Goal: Communication & Community: Connect with others

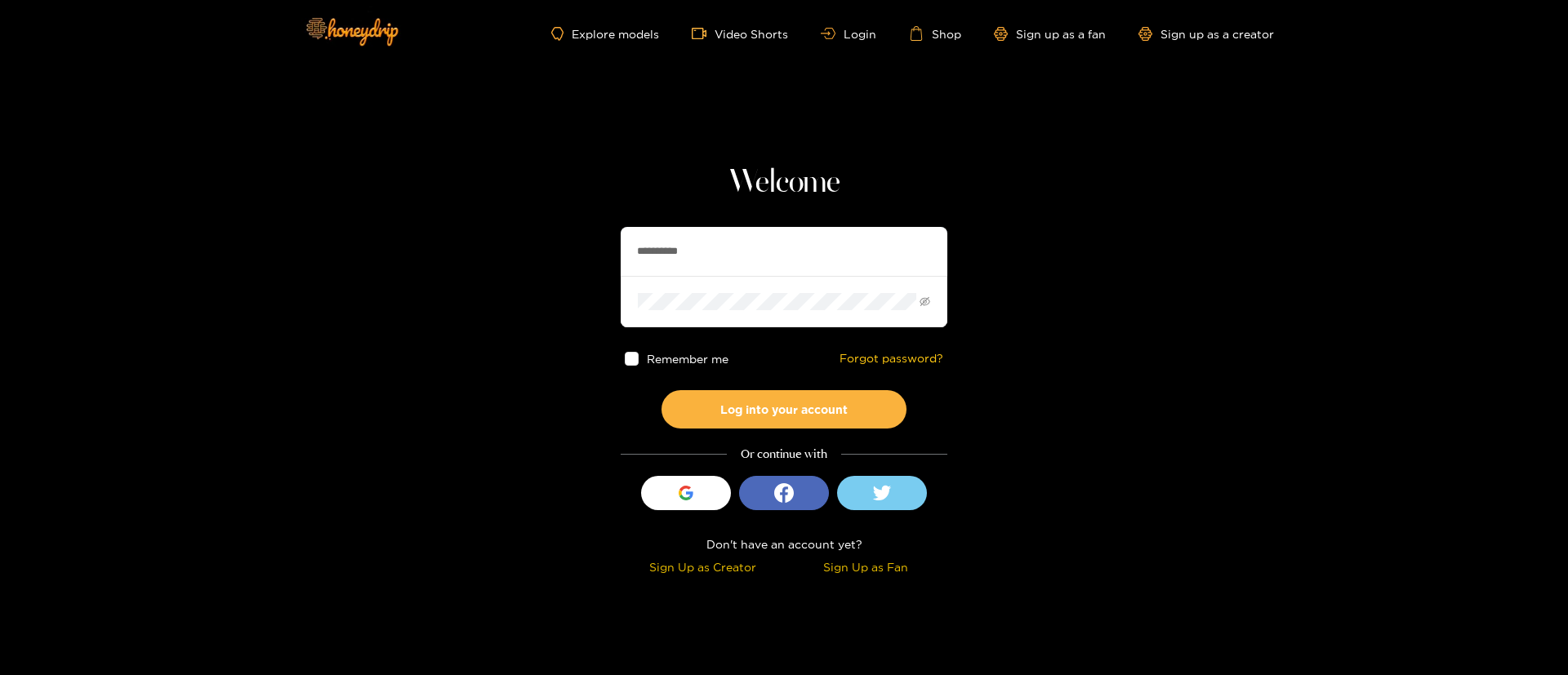
drag, startPoint x: 765, startPoint y: 288, endPoint x: 754, endPoint y: 269, distance: 22.0
click at [754, 269] on div "**********" at bounding box center [784, 277] width 327 height 101
click at [754, 269] on input "**********" at bounding box center [784, 251] width 327 height 49
type input "**********"
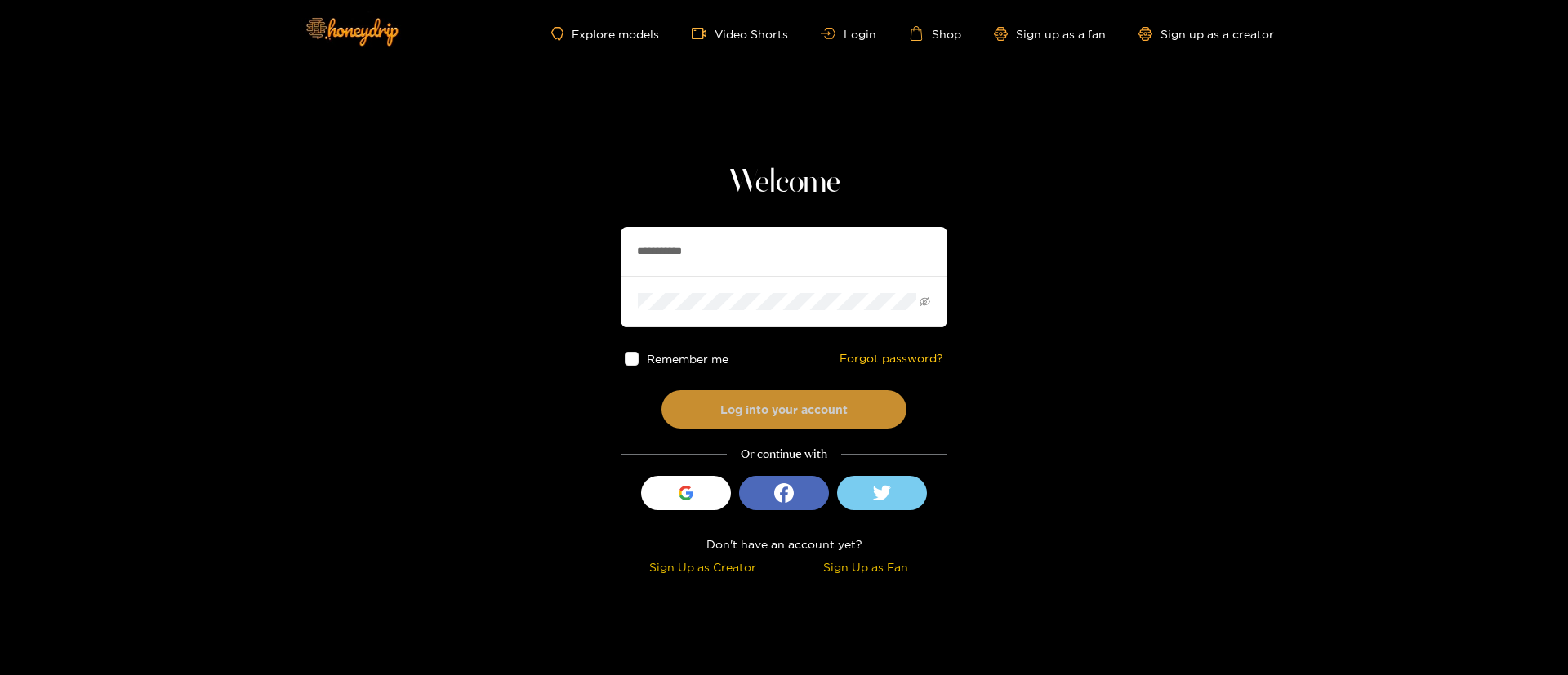
click at [761, 397] on button "Log into your account" at bounding box center [784, 409] width 245 height 39
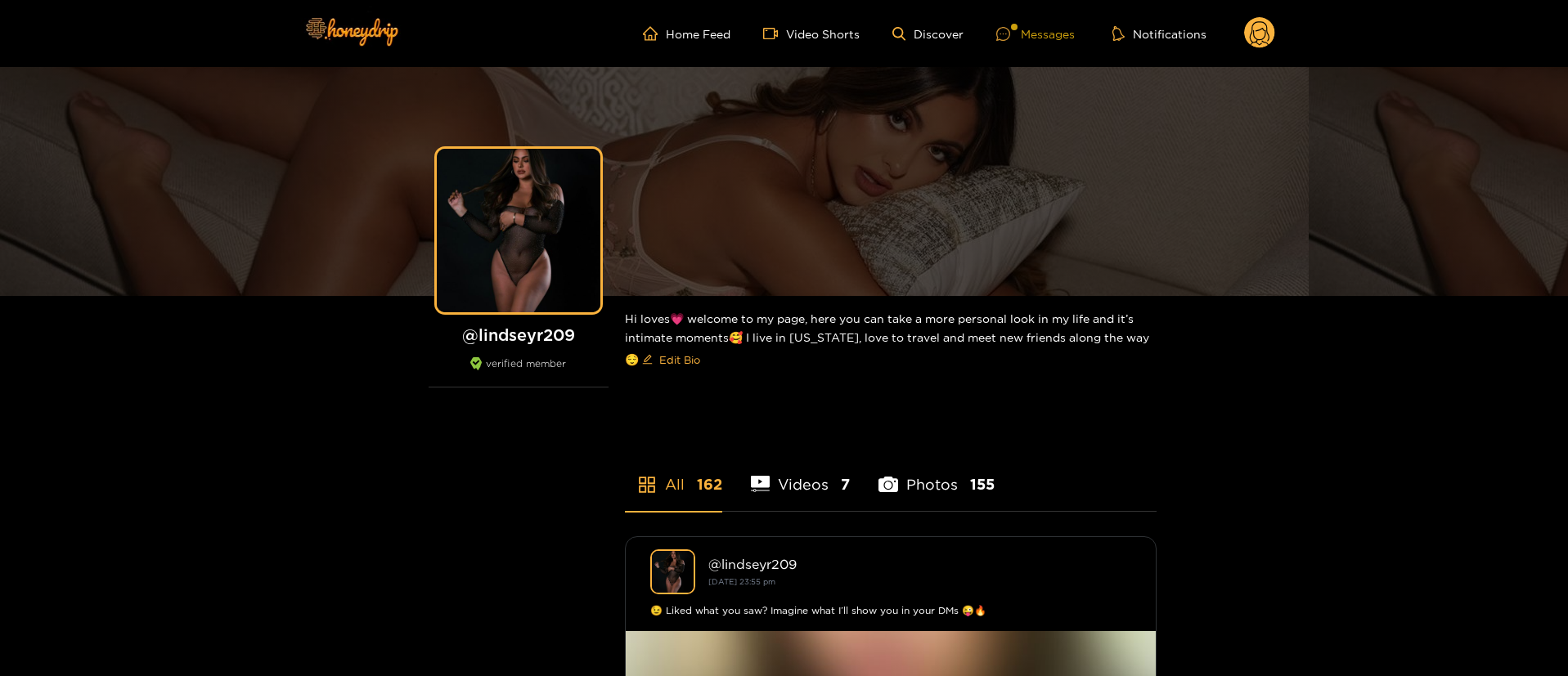
click at [1014, 32] on div at bounding box center [1008, 33] width 24 height 13
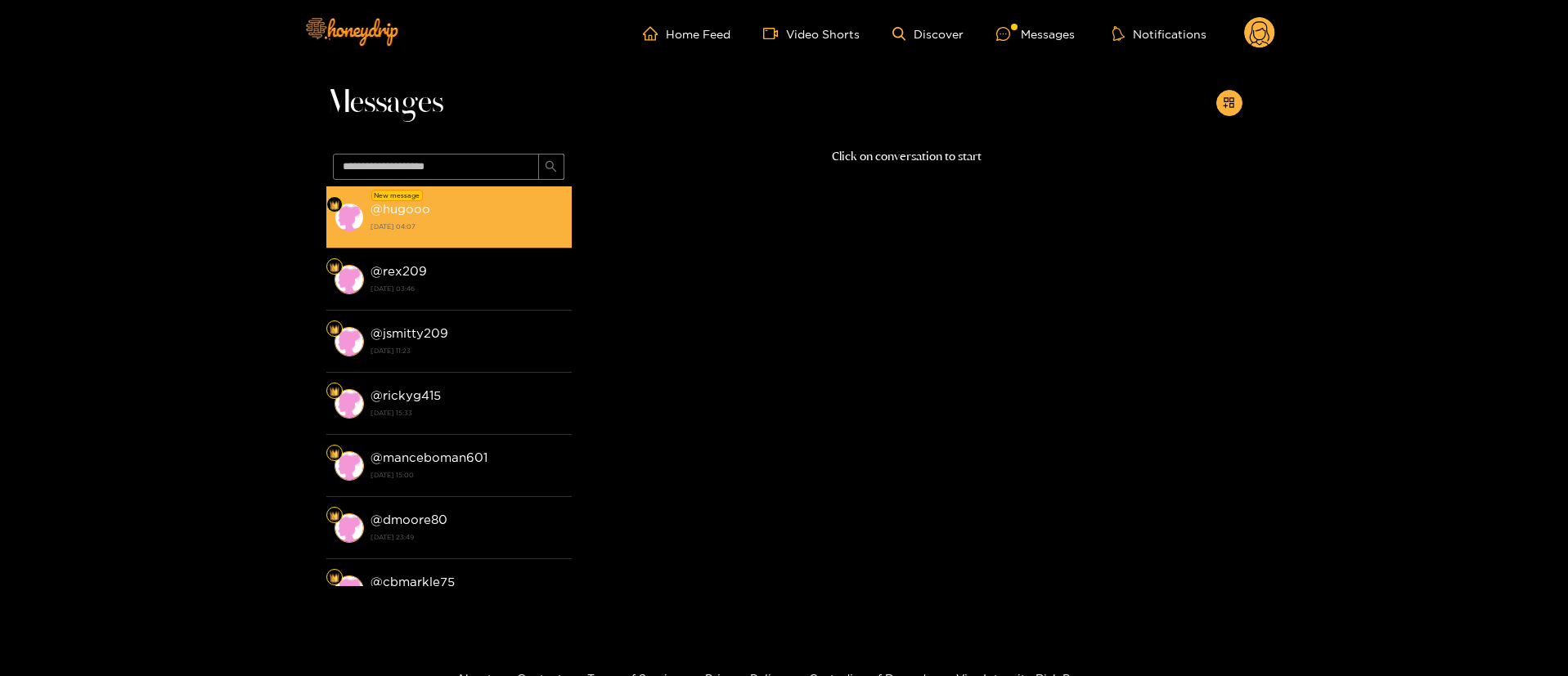
click at [473, 230] on strong "4 October 2025 04:07" at bounding box center [467, 227] width 193 height 14
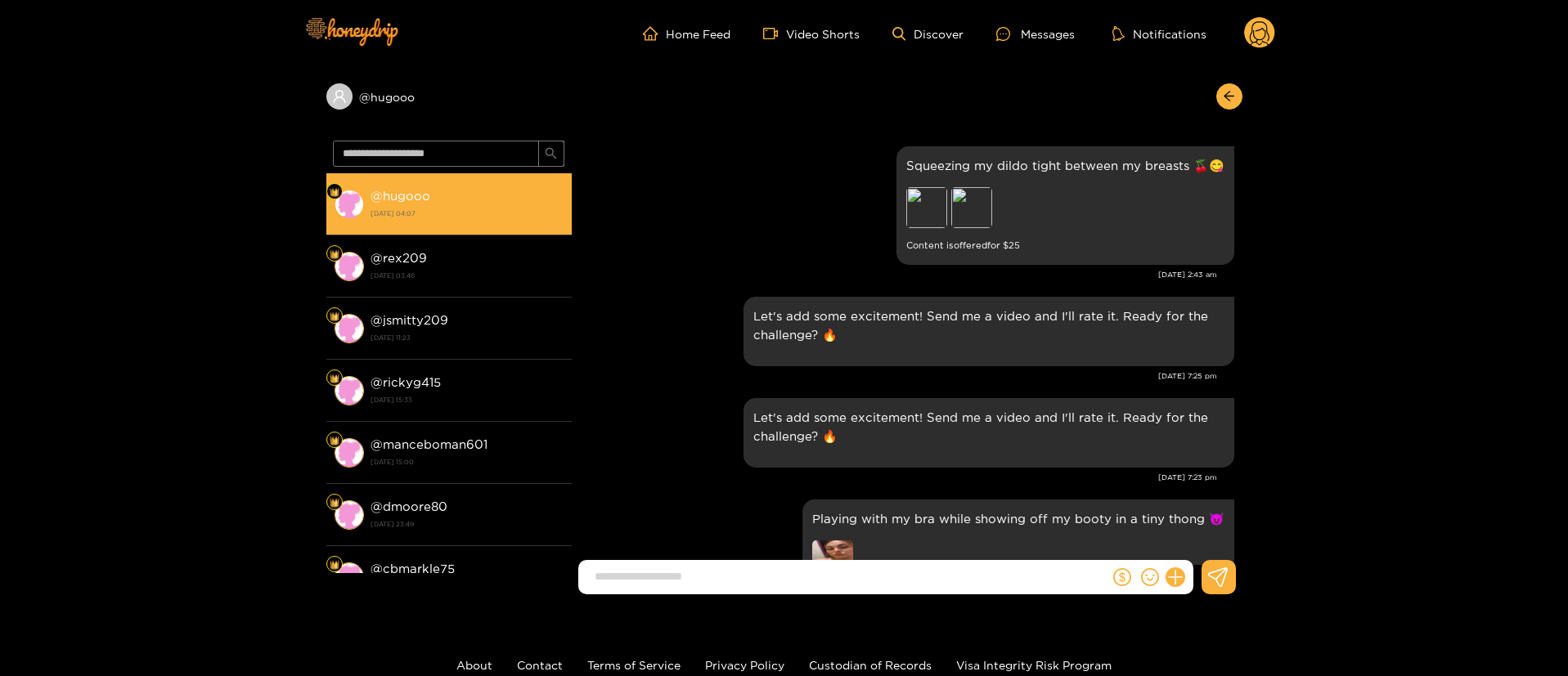
scroll to position [1776, 0]
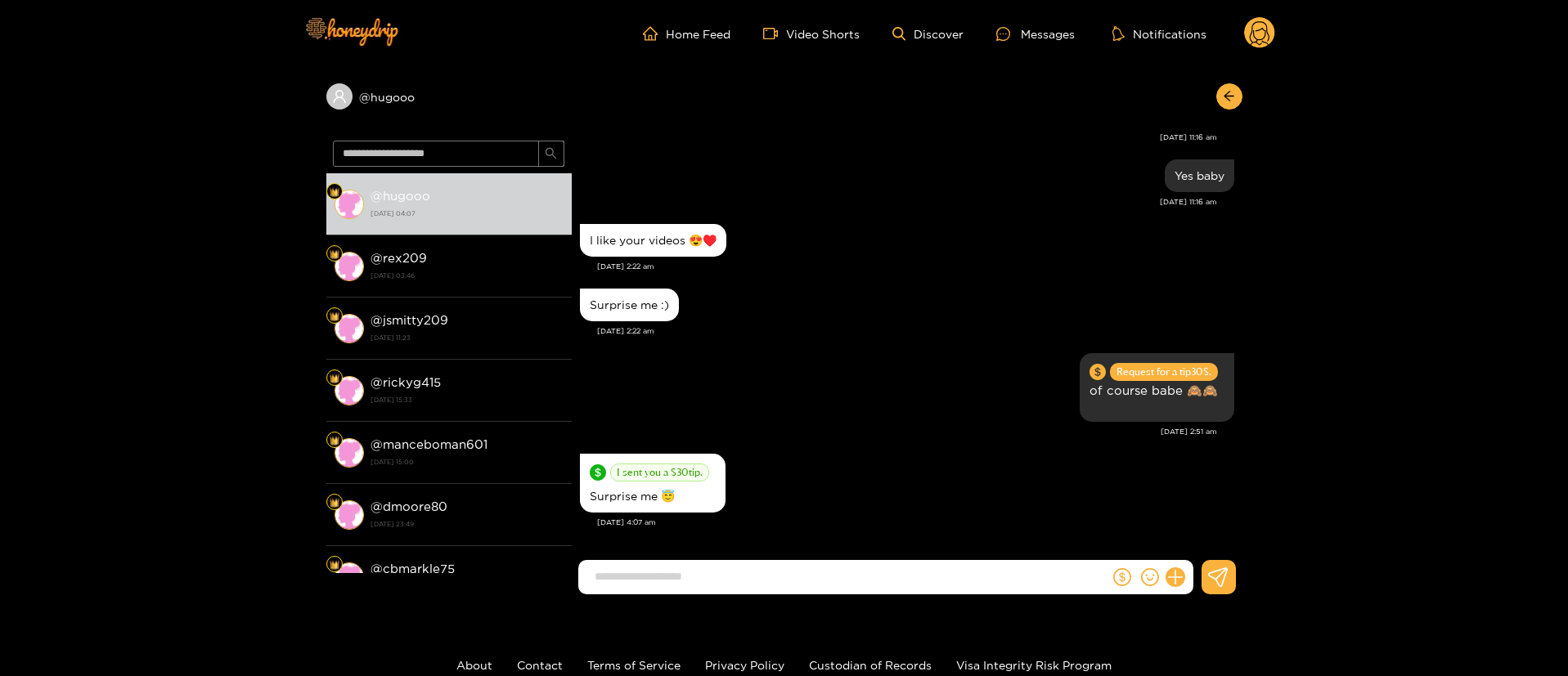
click at [820, 297] on div "Surprise me :)" at bounding box center [907, 304] width 654 height 40
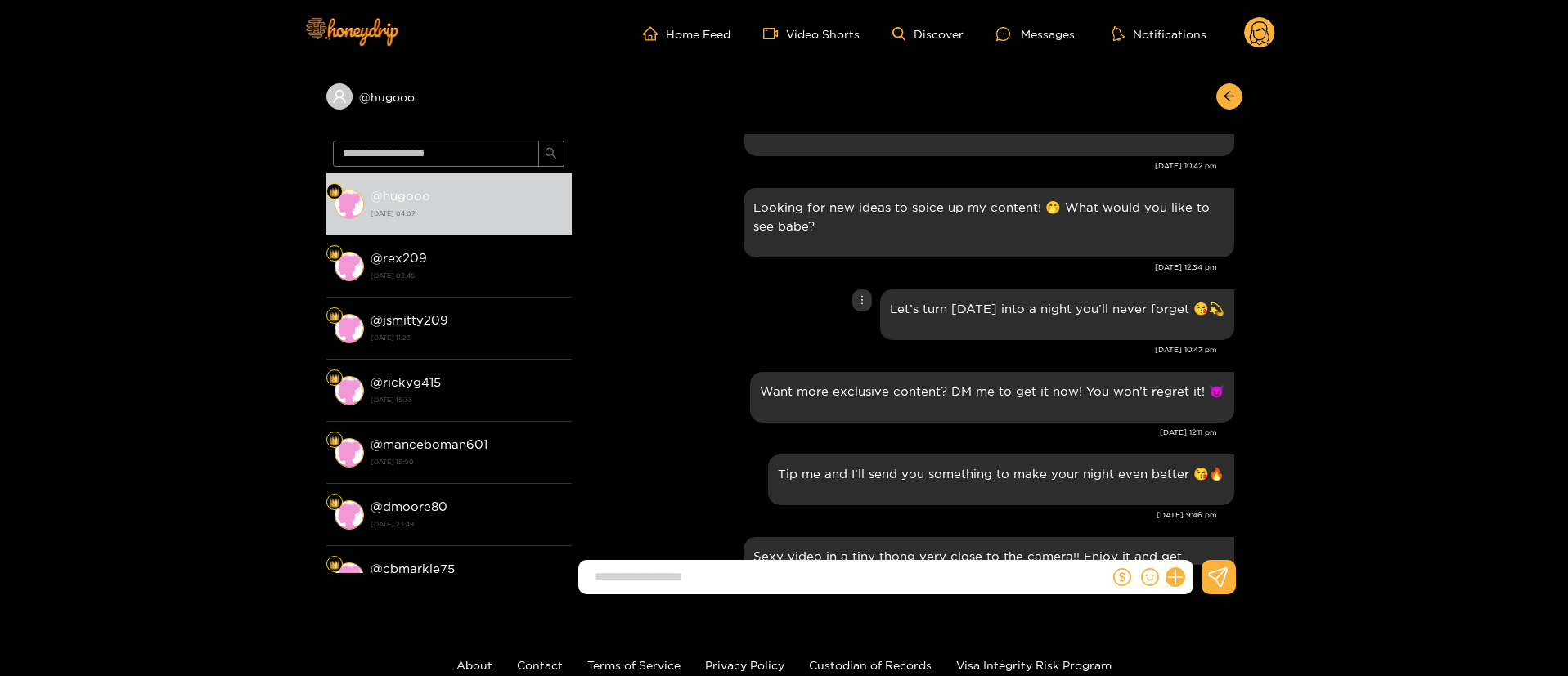
scroll to position [883, 0]
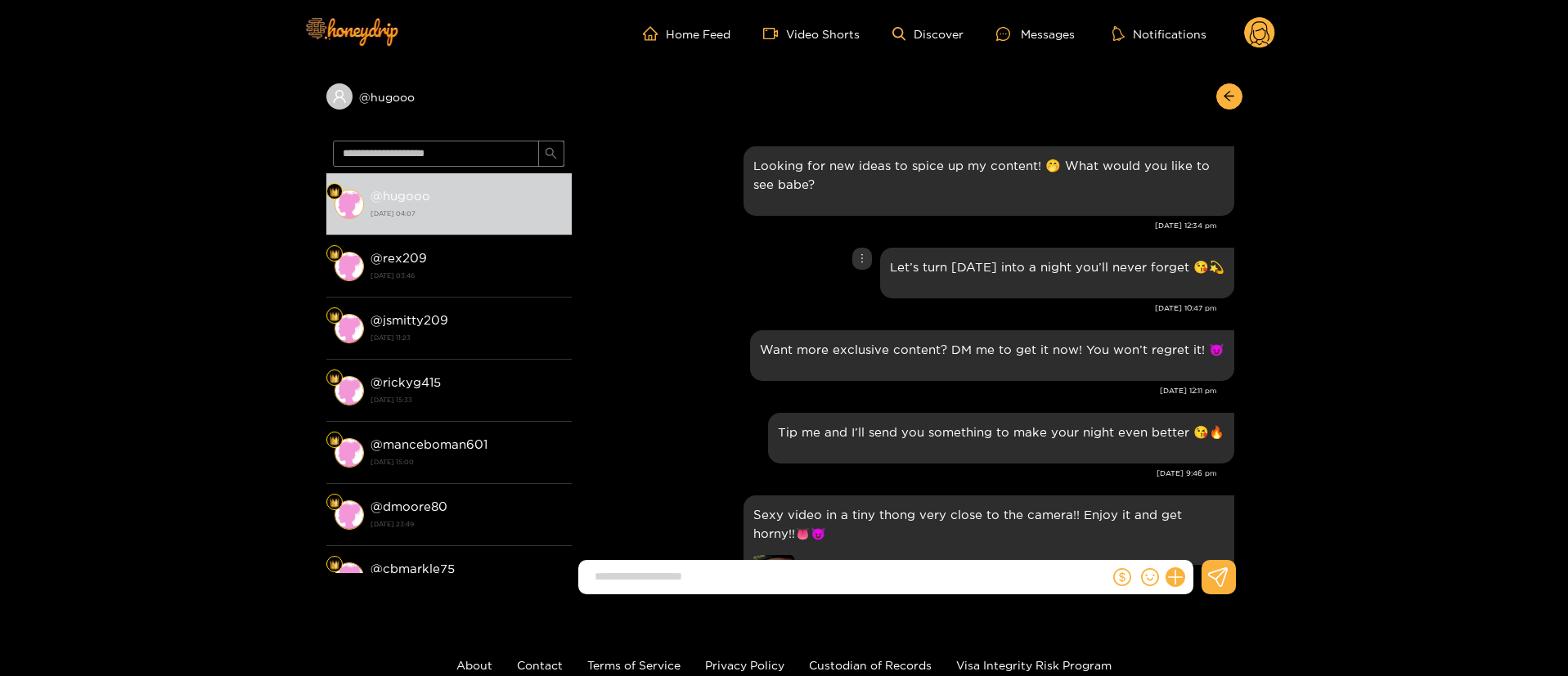
click at [697, 298] on div "Let’s turn this Tuesday into a night you’ll never forget 😘💫" at bounding box center [907, 272] width 654 height 58
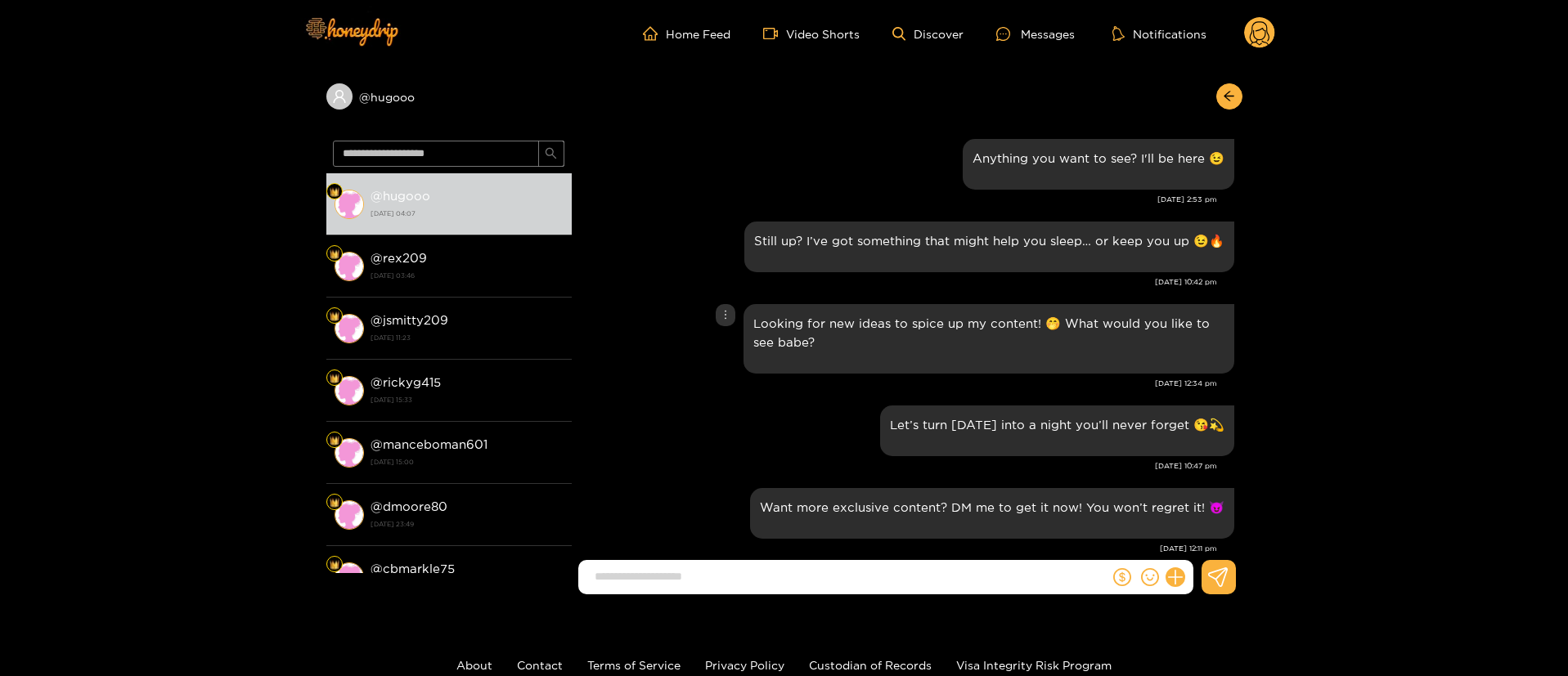
scroll to position [3188, 0]
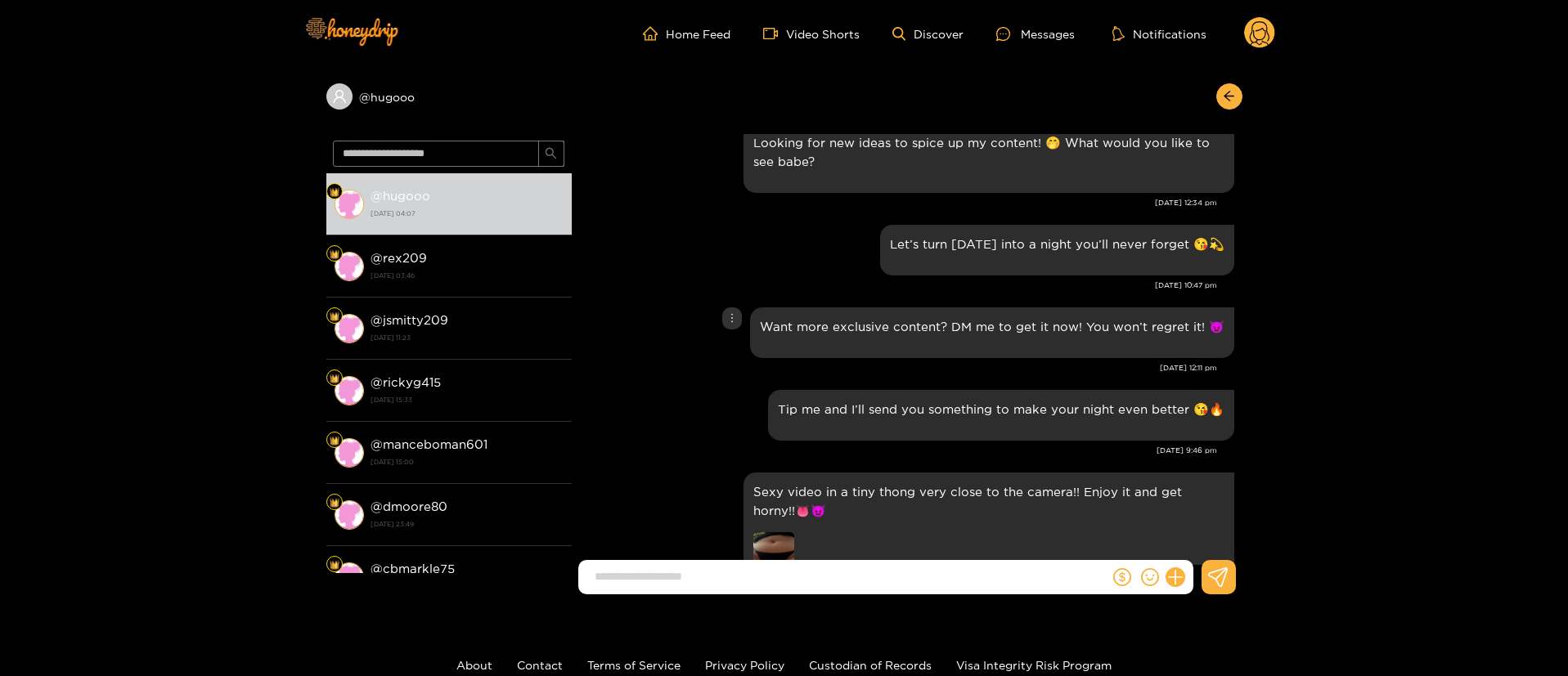
click at [719, 338] on div "Want more exclusive content? DM me to get it now! You won’t regret it! 😈" at bounding box center [907, 332] width 654 height 58
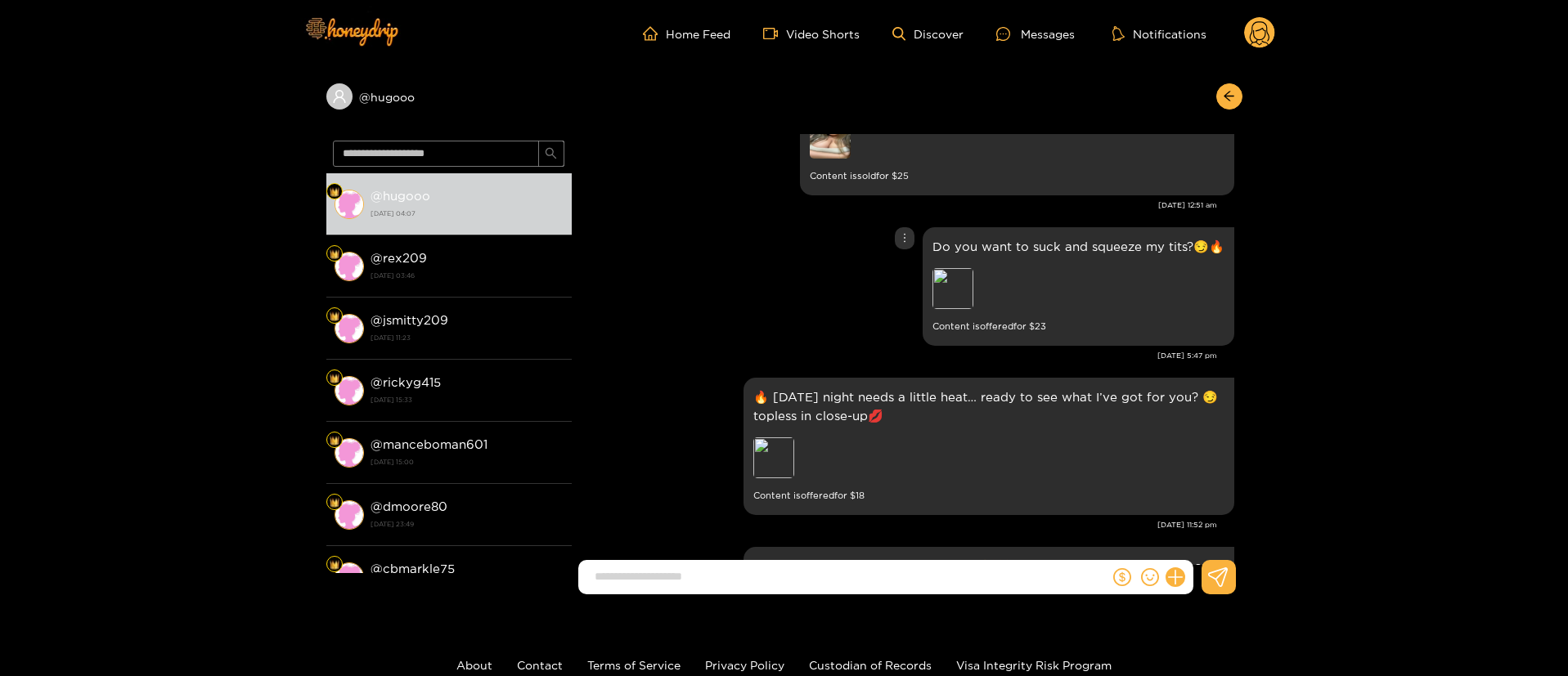
scroll to position [3924, 0]
click at [674, 403] on div "🔥 This Monday night needs a little heat… ready to see what I’ve got for you? 😏t…" at bounding box center [907, 445] width 654 height 146
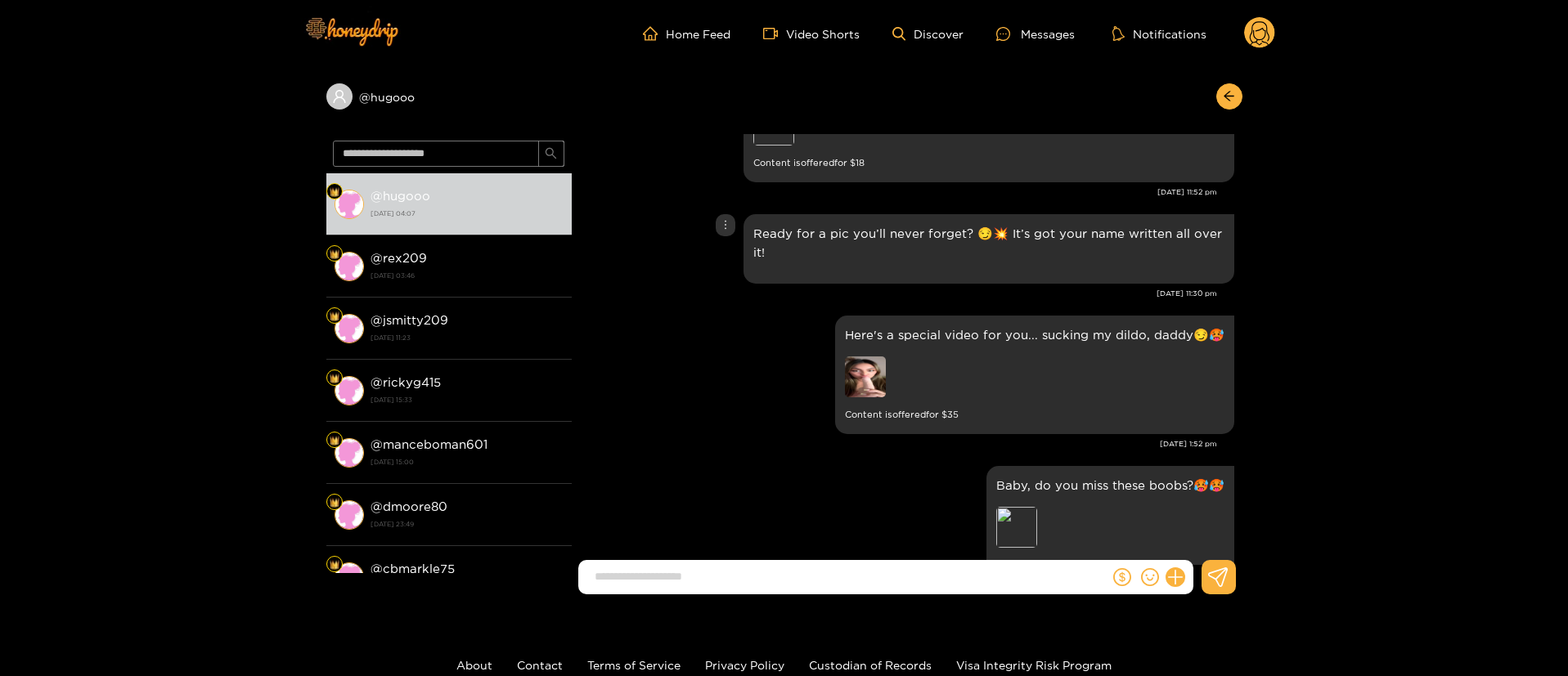
scroll to position [4316, 0]
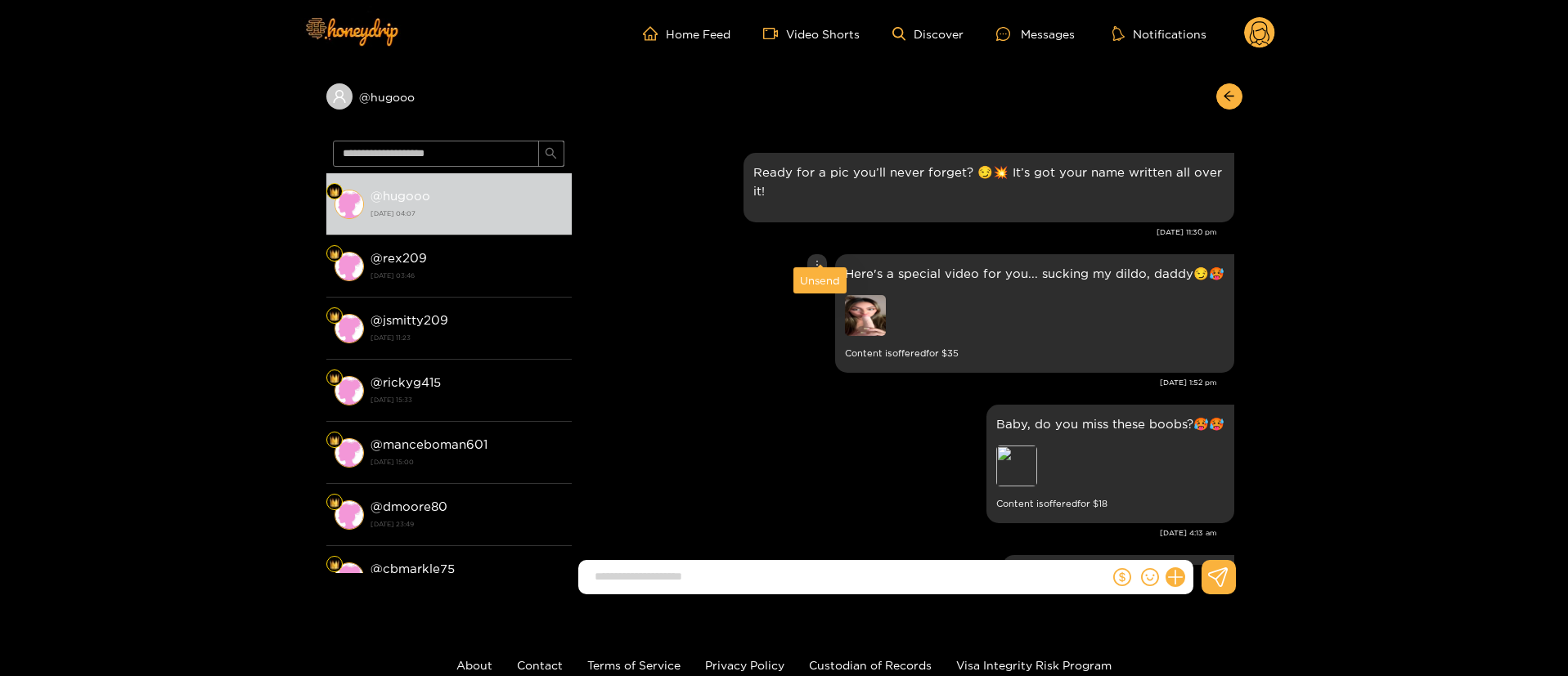
click at [820, 259] on icon "more" at bounding box center [817, 264] width 12 height 12
click at [654, 342] on div "Here's a special video for you... sucking my dildo, daddy😏🥵 Content is offered …" at bounding box center [907, 313] width 654 height 127
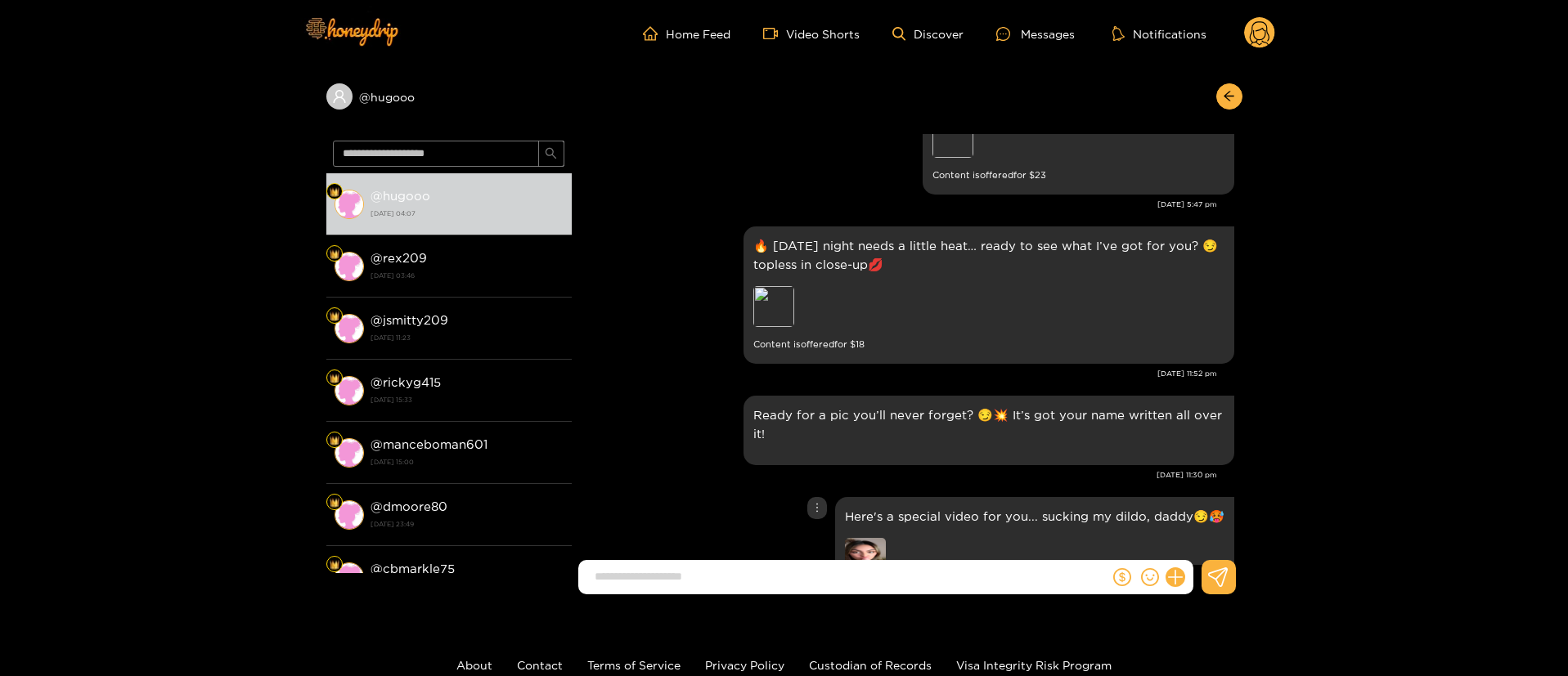
scroll to position [4070, 0]
click at [773, 293] on div "Preview" at bounding box center [773, 308] width 40 height 40
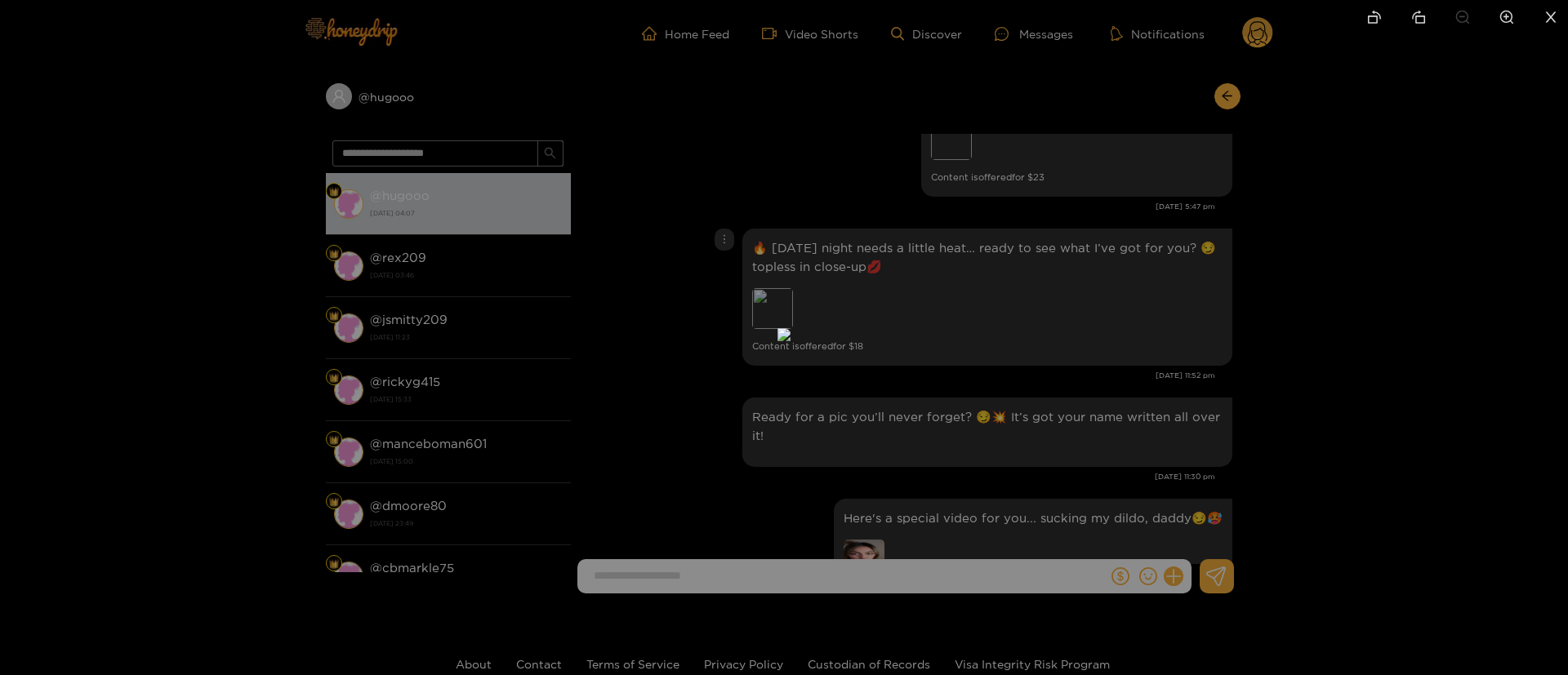
click at [1254, 292] on div at bounding box center [784, 338] width 1568 height 675
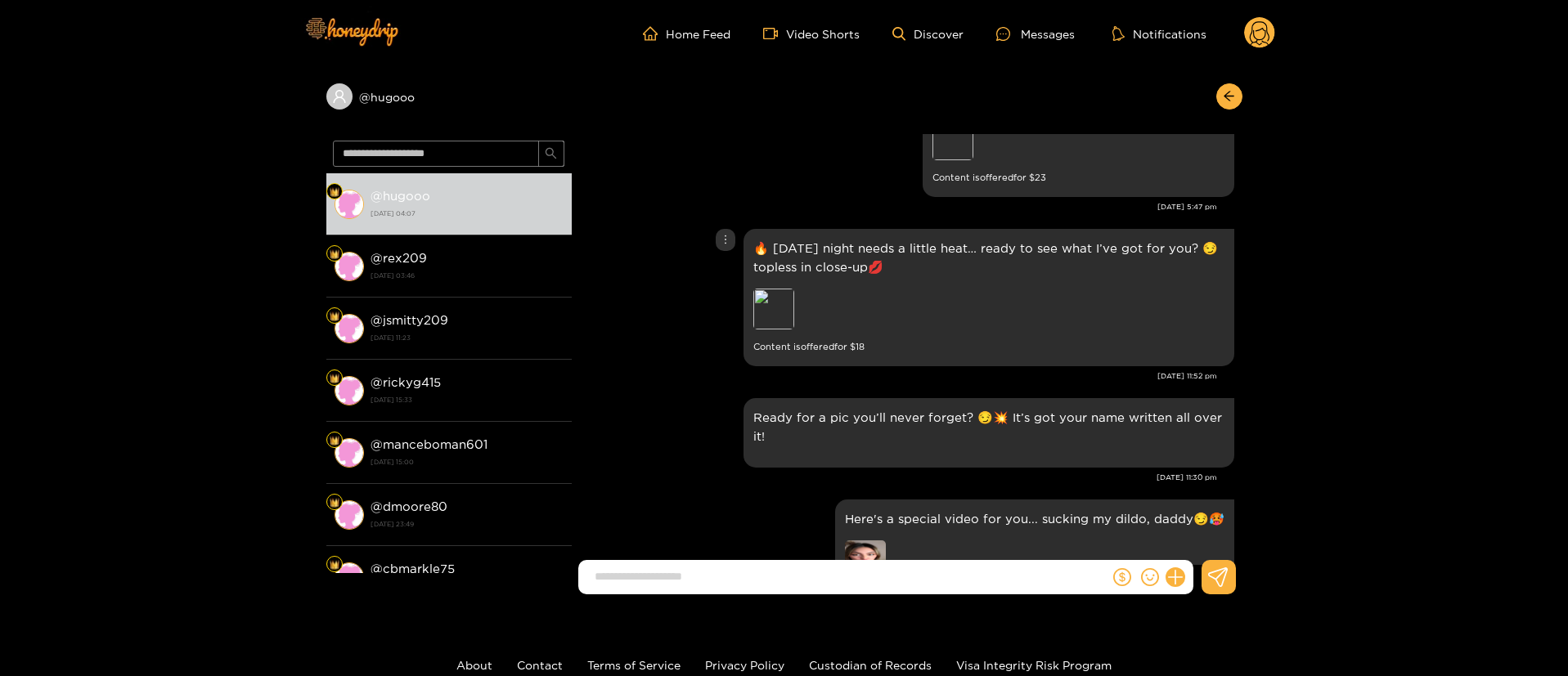
click at [653, 335] on div "🔥 This Monday night needs a little heat… ready to see what I’ve got for you? 😏t…" at bounding box center [907, 298] width 654 height 146
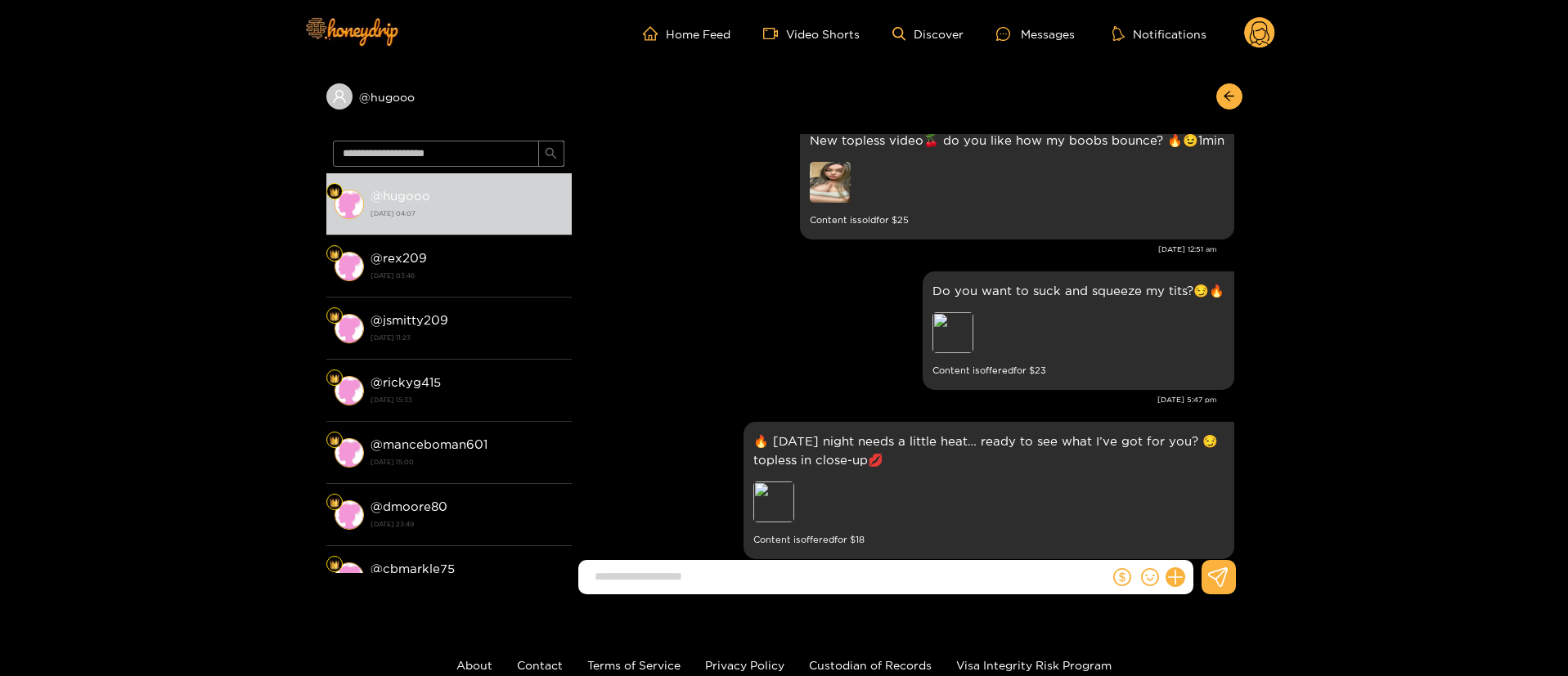
scroll to position [3874, 0]
click at [940, 317] on div "Preview" at bounding box center [953, 335] width 40 height 40
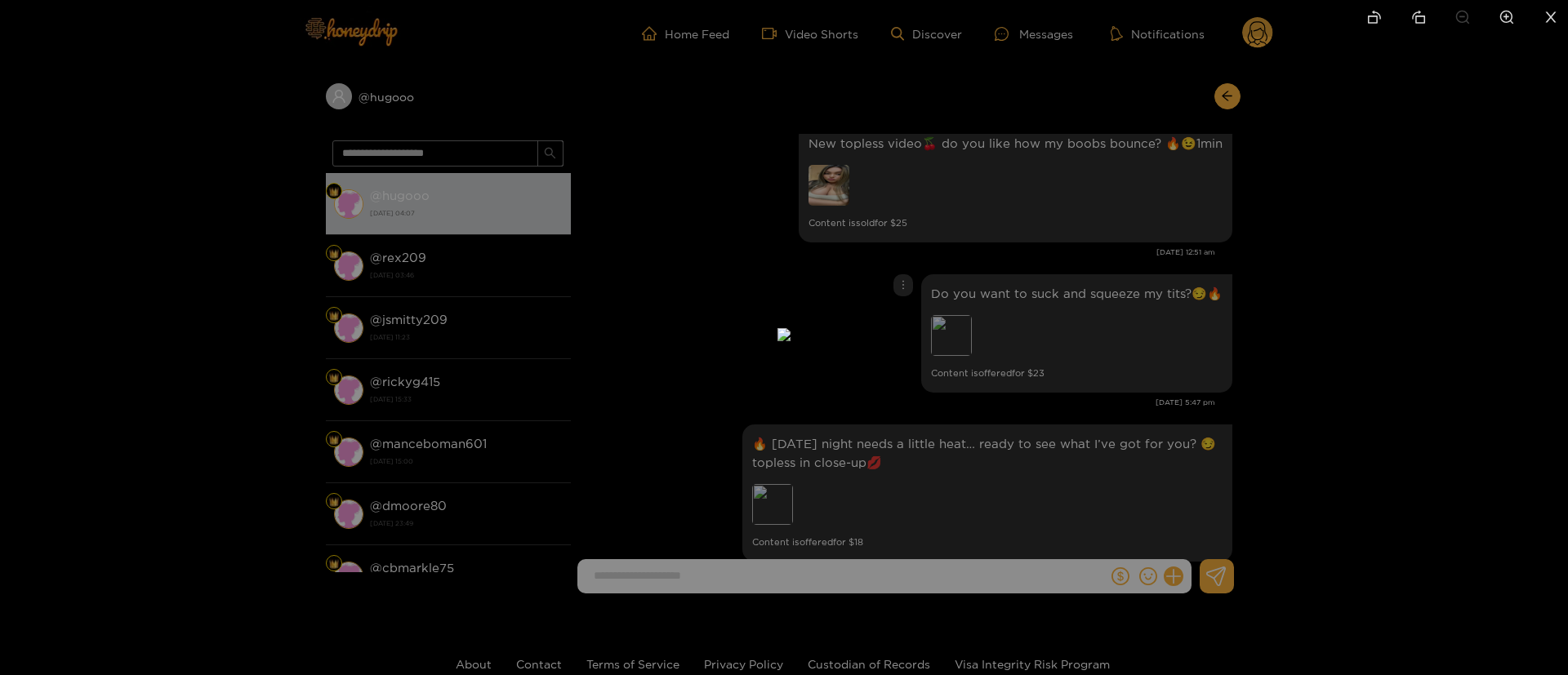
click at [1145, 329] on div at bounding box center [784, 338] width 1568 height 675
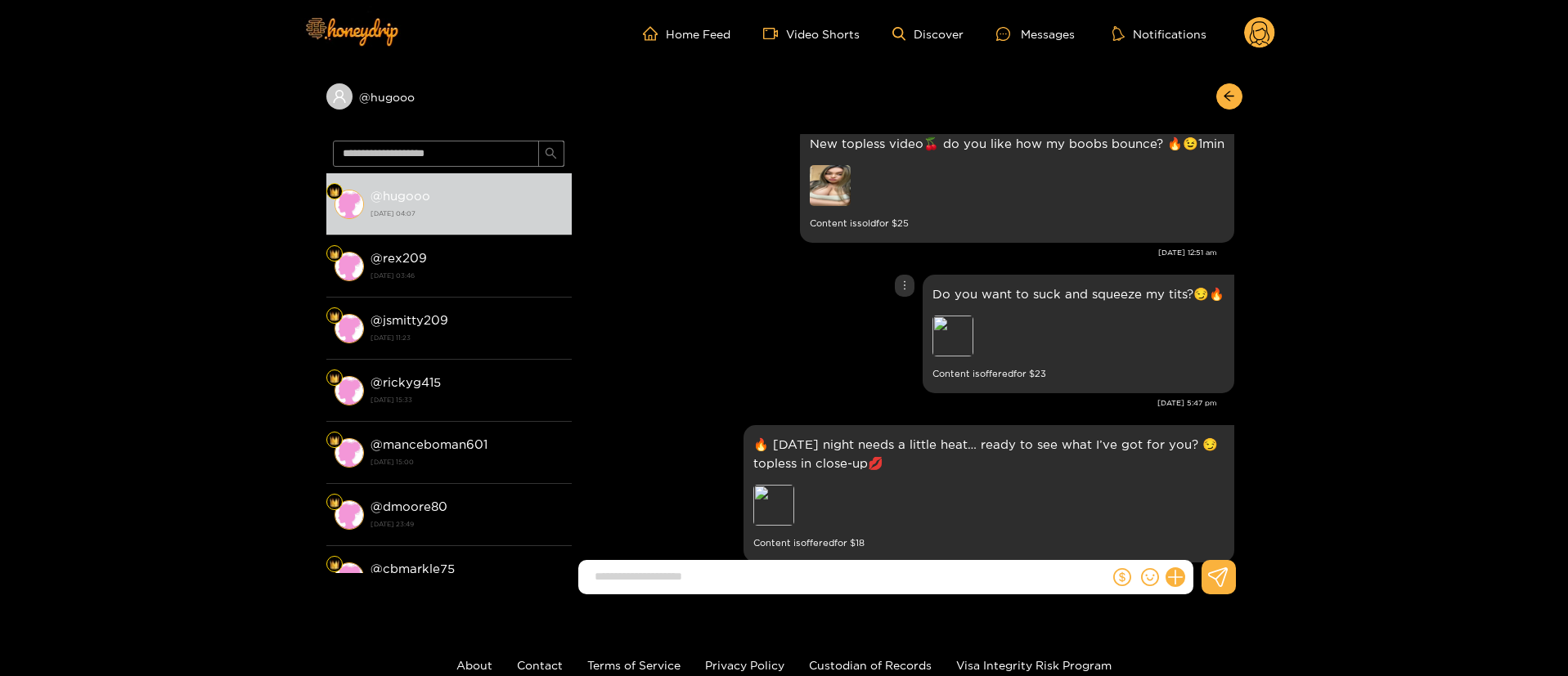
click at [663, 369] on div "Do you want to suck and squeeze my tits?😏🔥 Preview Content is offered for $ 23" at bounding box center [907, 334] width 654 height 127
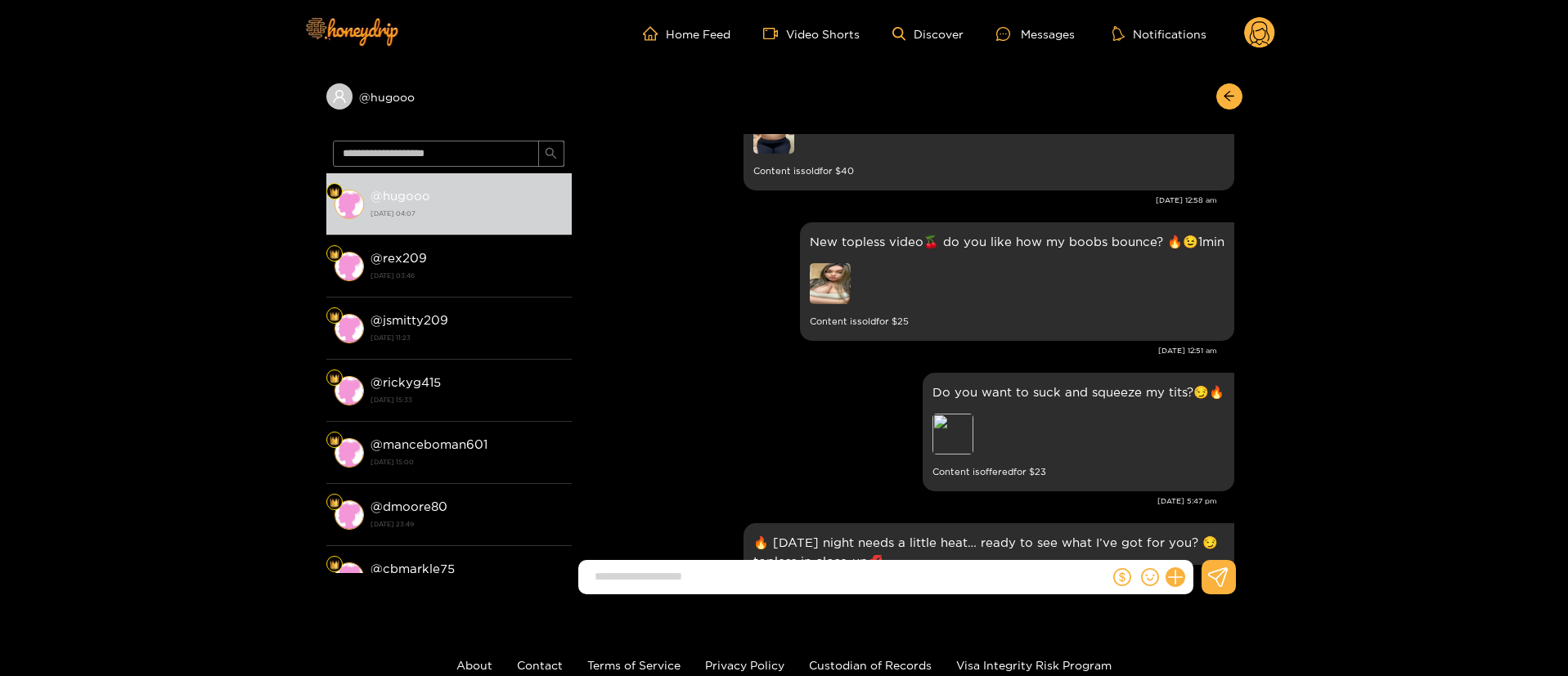
click at [636, 311] on div "New topless video🍒 do you like how my boobs bounce? 🔥😉1min Content is sold for …" at bounding box center [907, 281] width 654 height 127
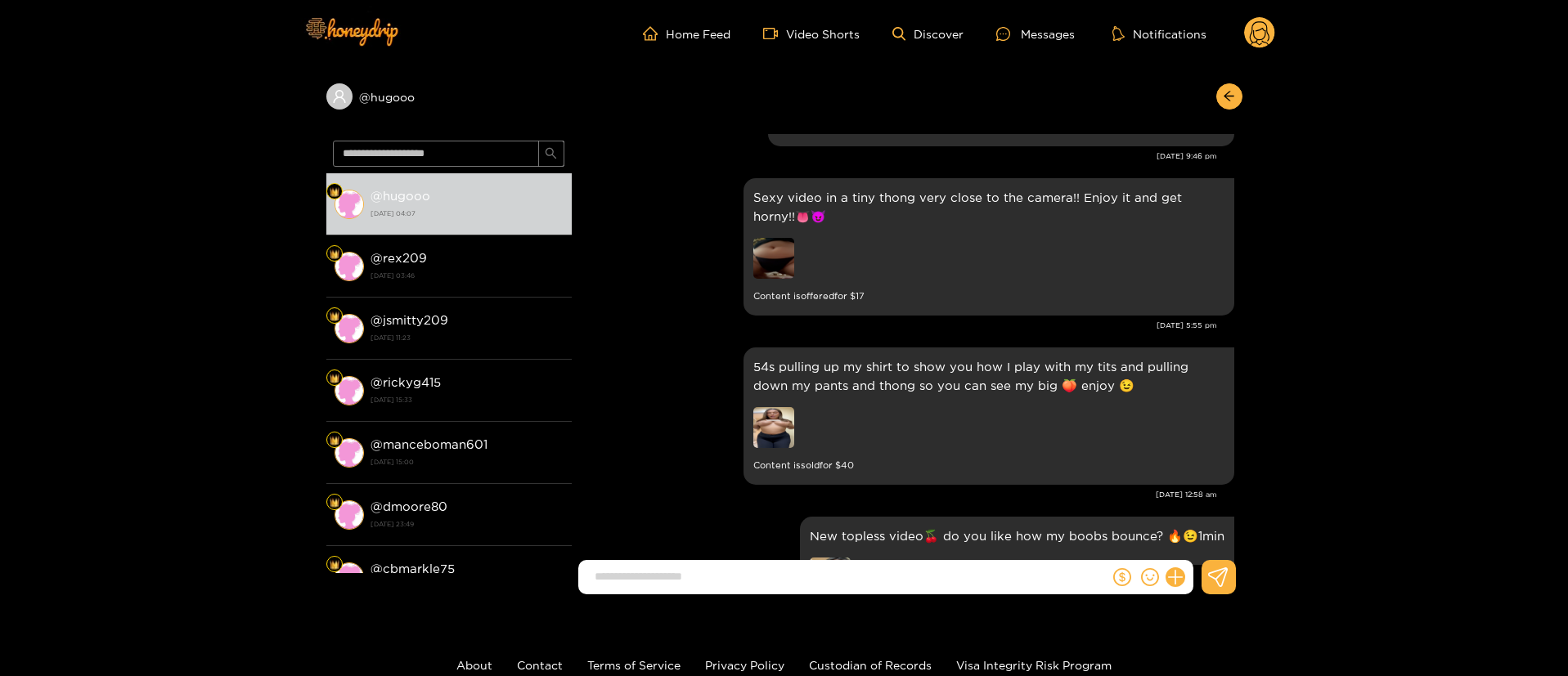
scroll to position [3433, 0]
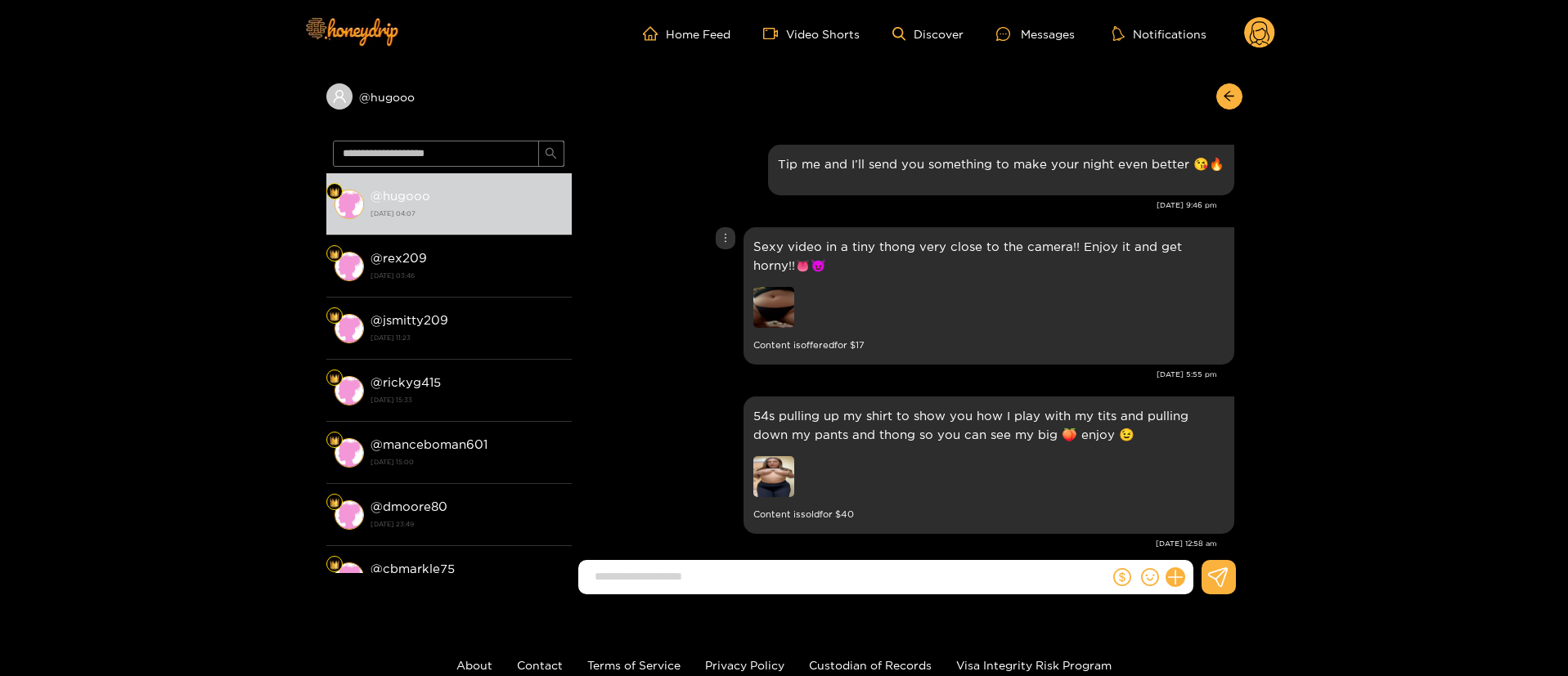
click at [771, 292] on img at bounding box center [773, 307] width 40 height 40
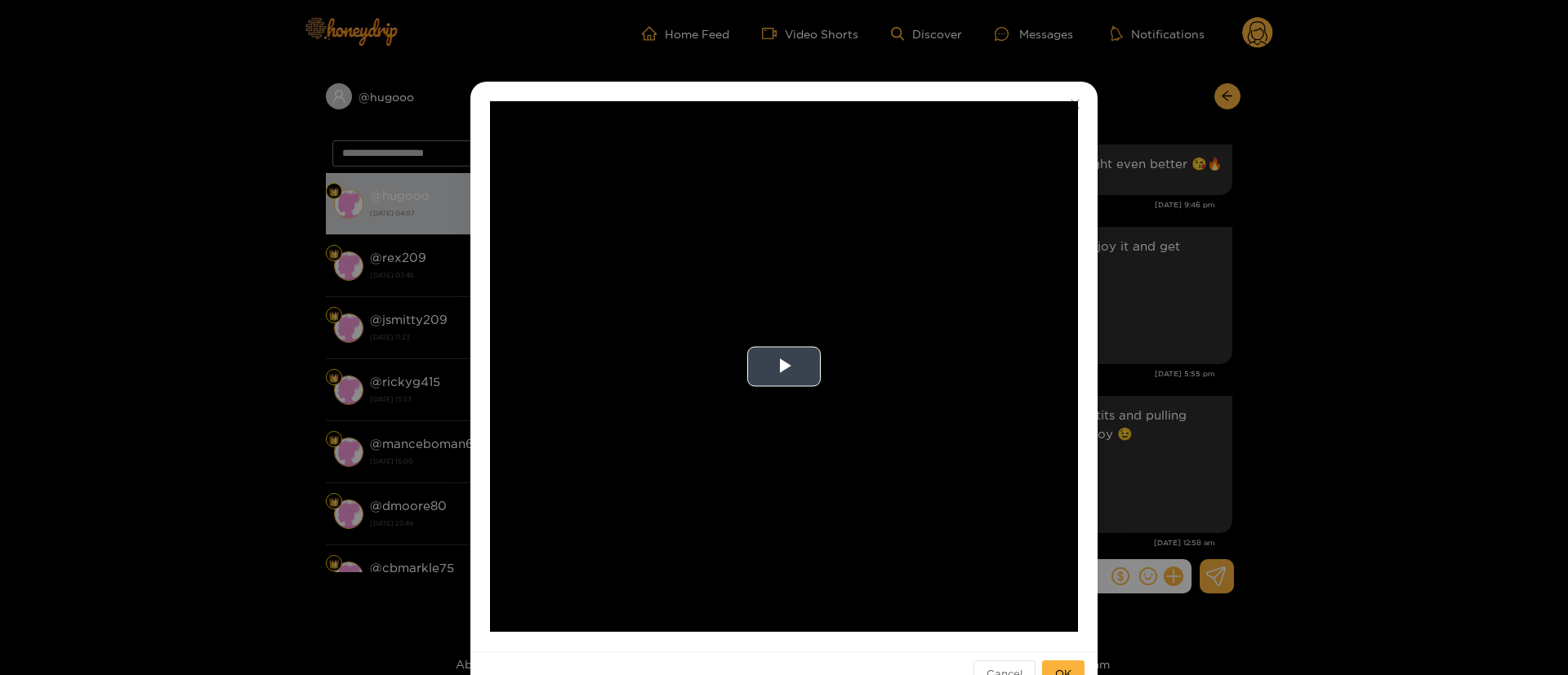
click at [781, 337] on video "Video Player" at bounding box center [784, 366] width 588 height 530
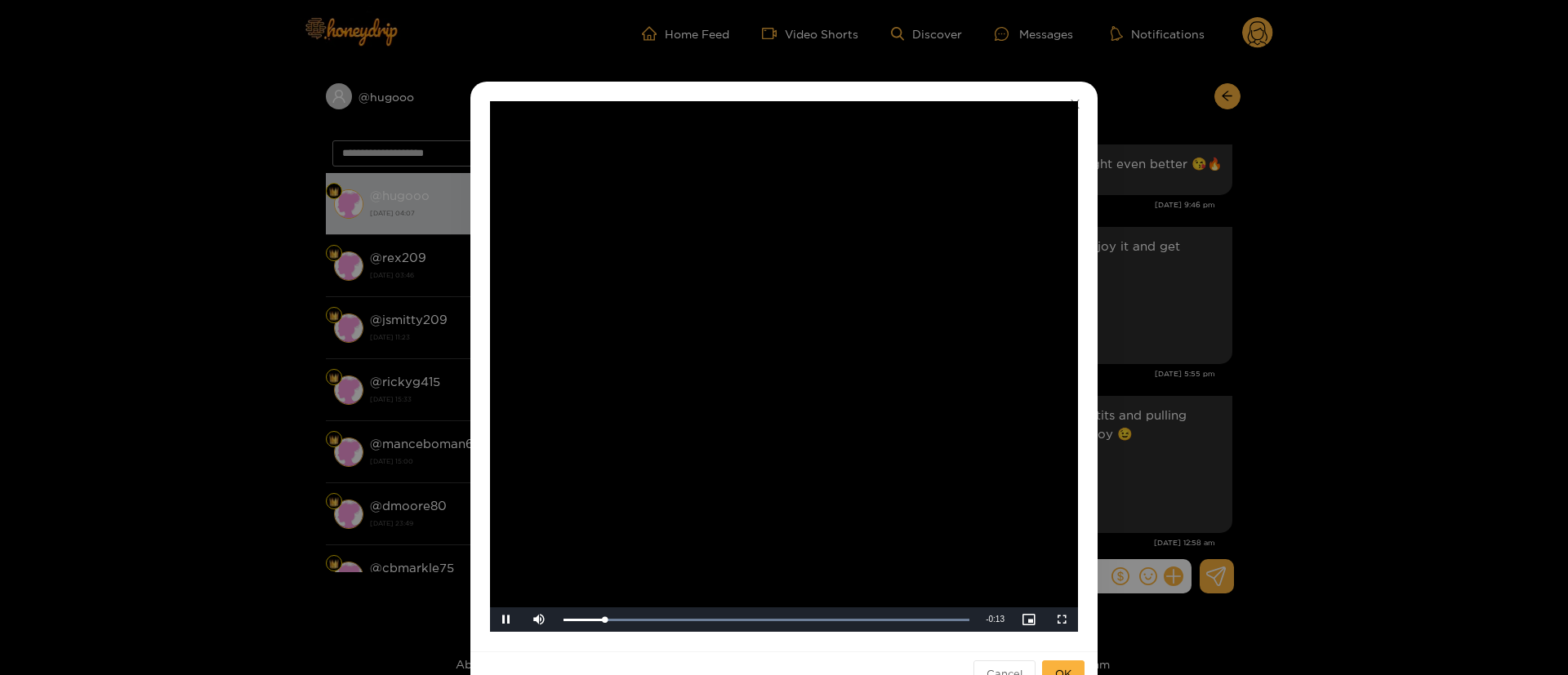
click at [1182, 354] on div "**********" at bounding box center [784, 338] width 1568 height 675
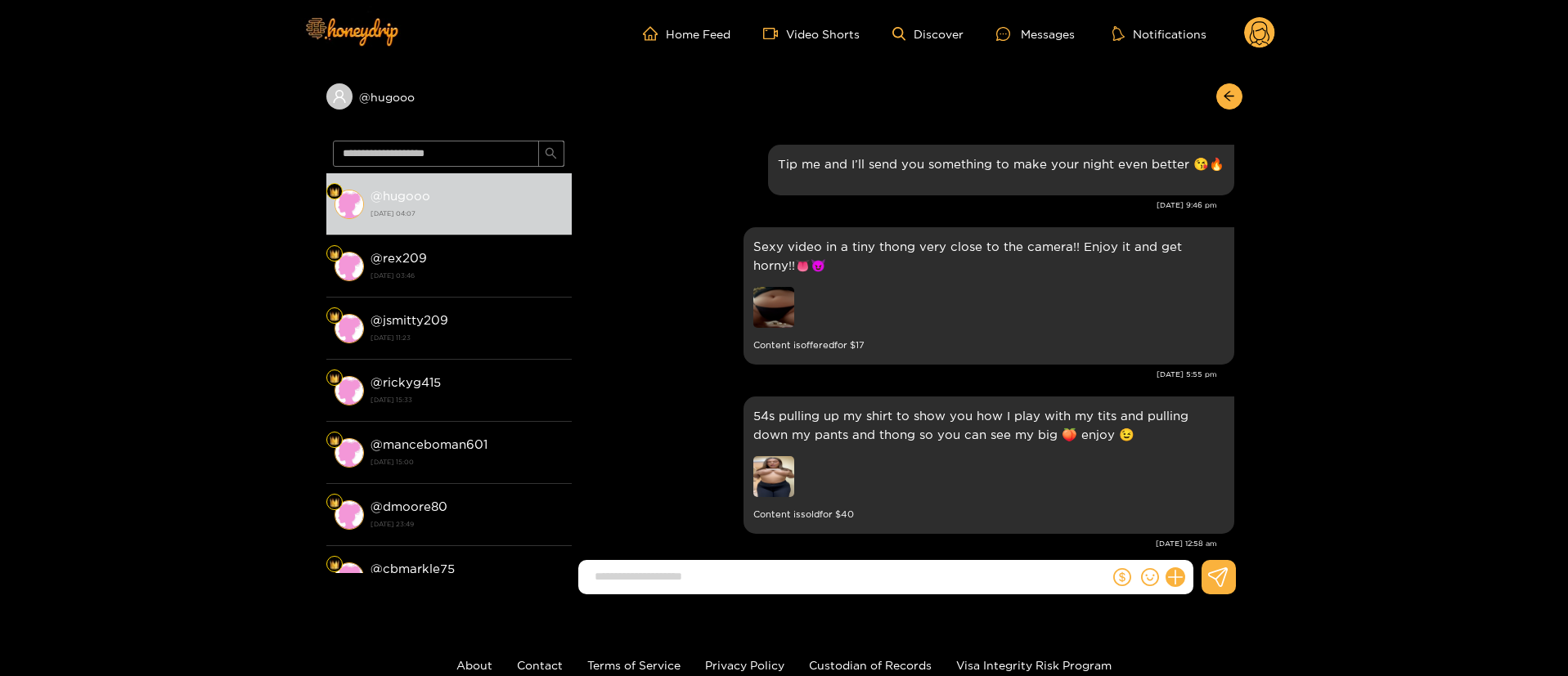
click at [602, 436] on div "54s pulling up my shirt to show you how I play with my tits and pulling down my…" at bounding box center [907, 465] width 654 height 146
click at [641, 392] on div "54s pulling up my shirt to show you how I play with my tits and pulling down my…" at bounding box center [907, 465] width 654 height 146
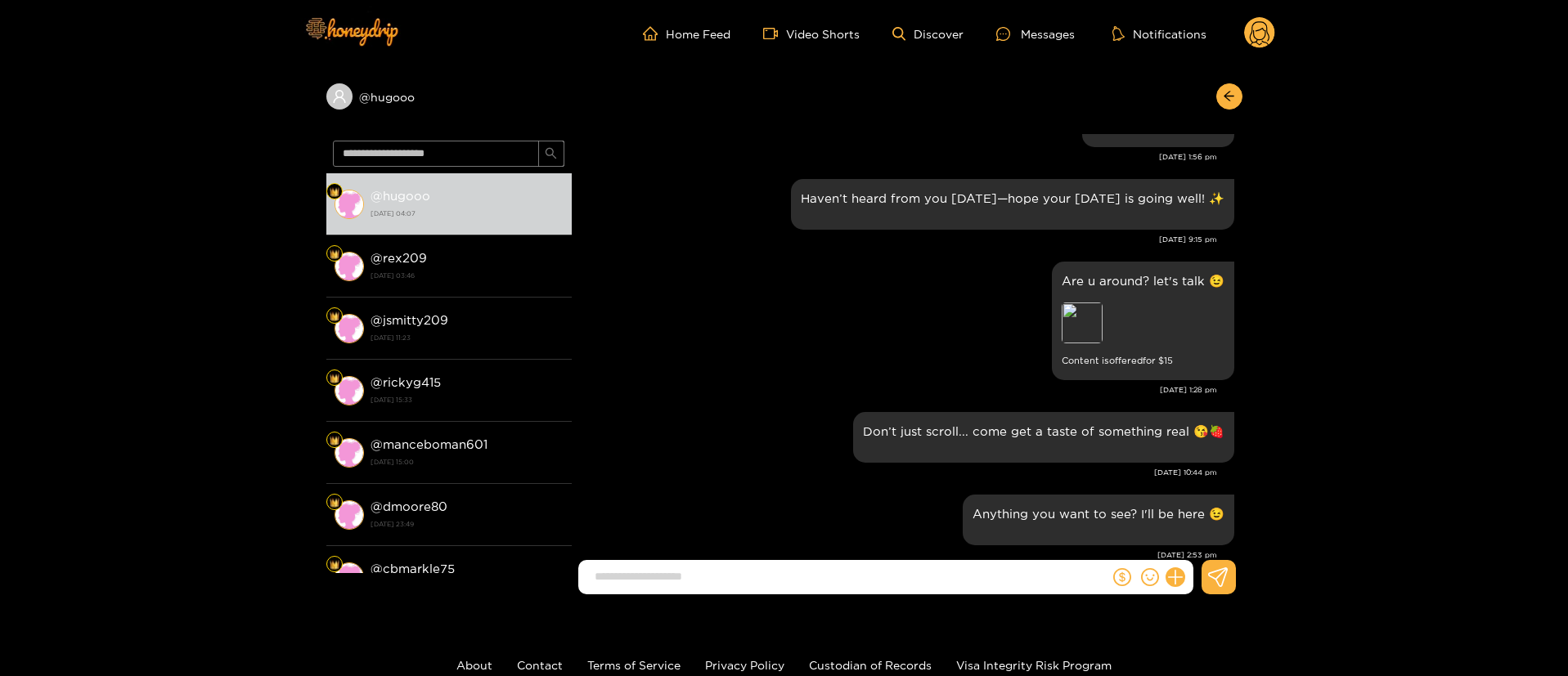
scroll to position [2648, 0]
click at [643, 386] on div "Are u around? let's talk 😉 Preview Content is offered for $ 15 Jun. 13, 1:28 pm" at bounding box center [907, 335] width 654 height 150
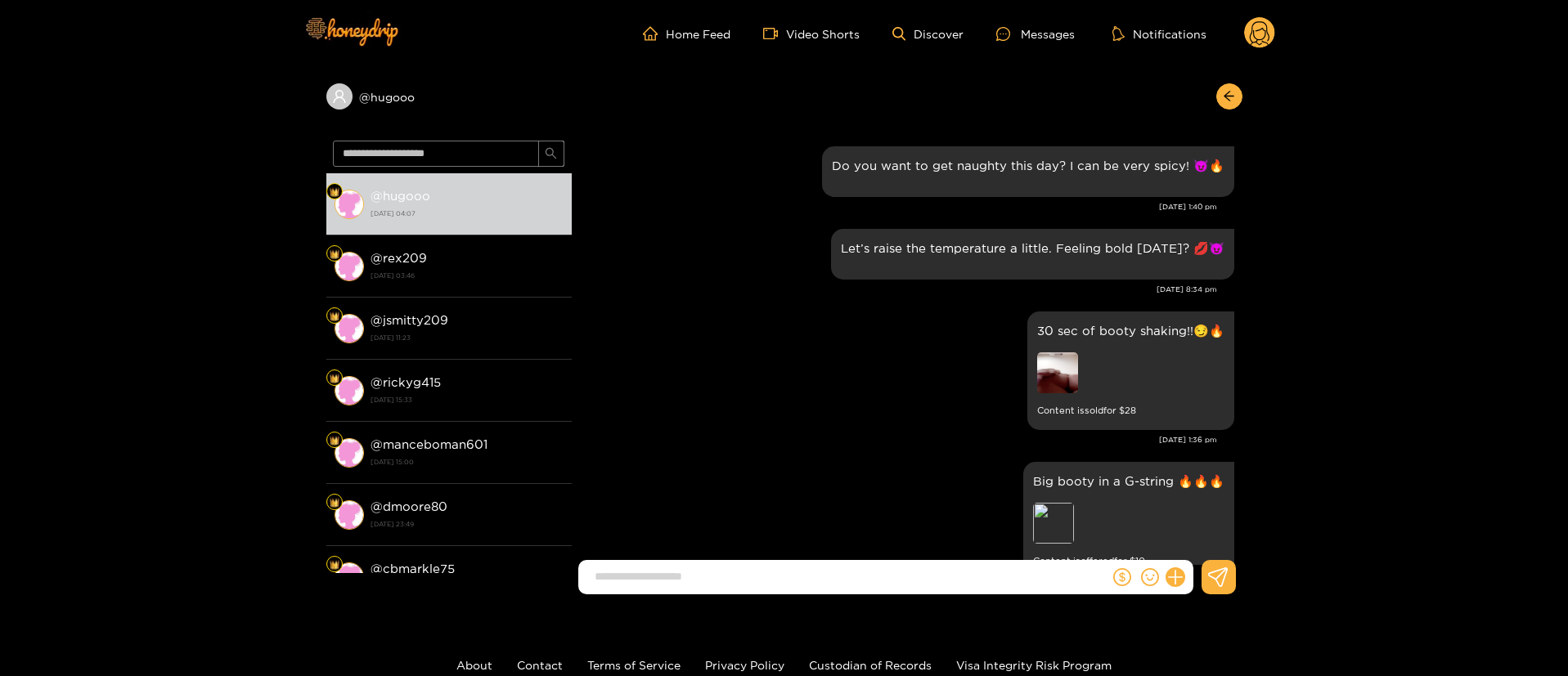
scroll to position [2011, 0]
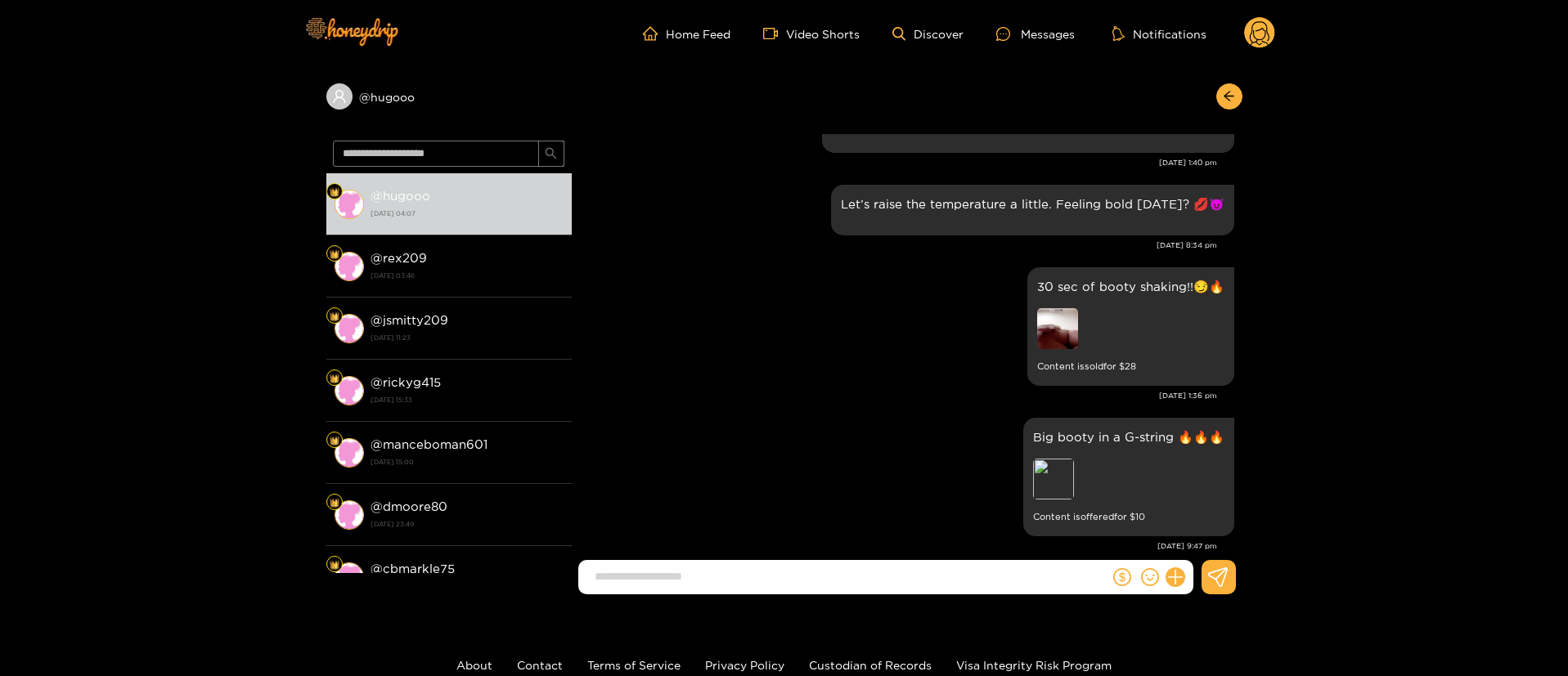
click at [727, 287] on div "30 sec of booty shaking!!😏🔥 Content is sold for $ 28" at bounding box center [907, 326] width 654 height 127
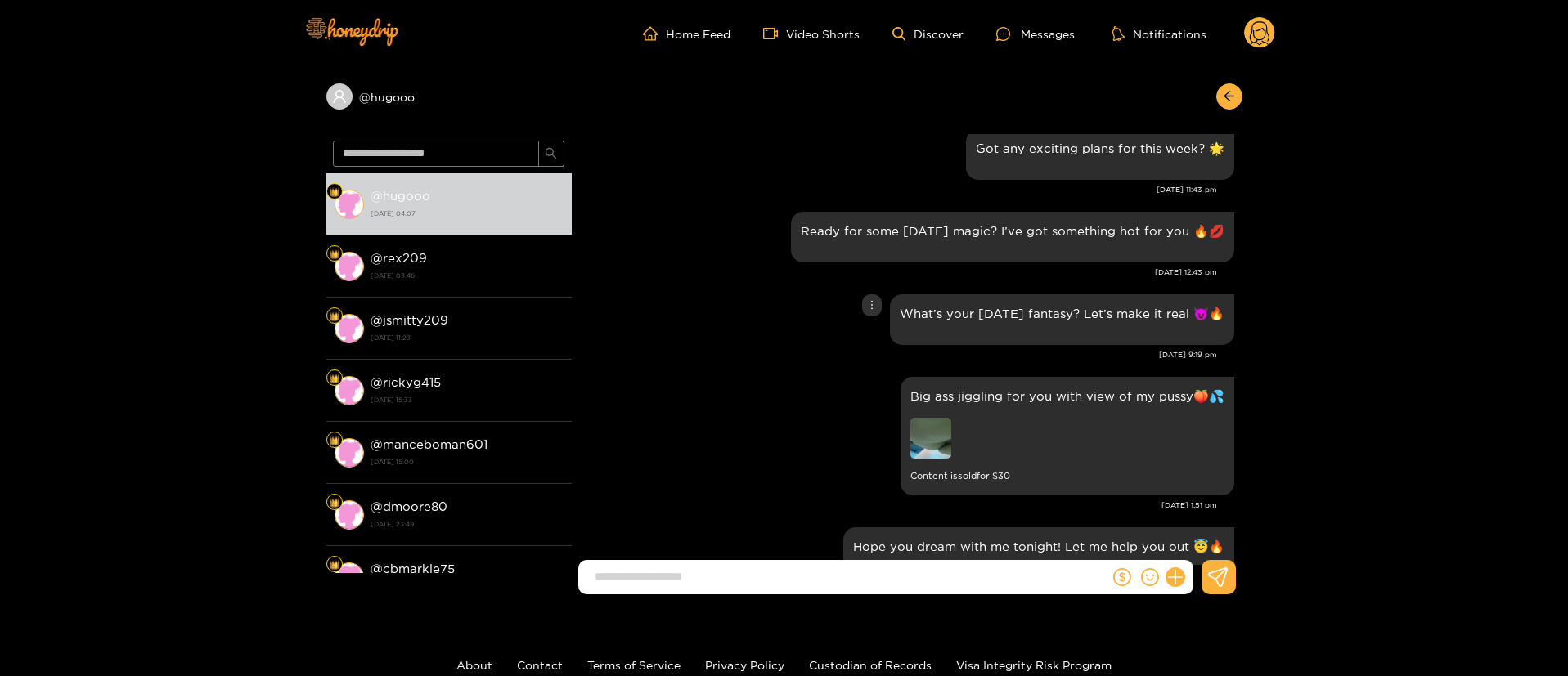
scroll to position [1766, 0]
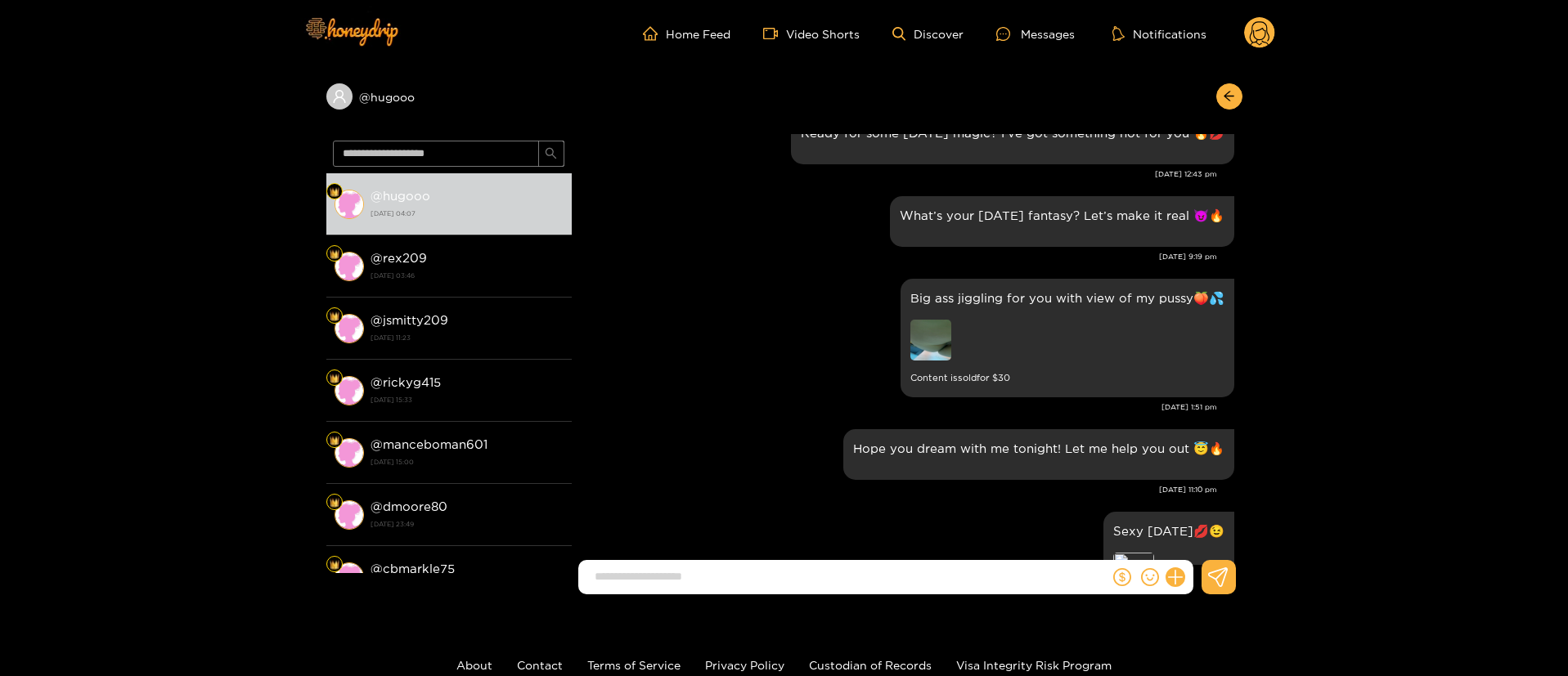
click at [809, 325] on div "Big ass jiggling for you with view of my pussy🍑💦 Content is sold for $ 30" at bounding box center [907, 338] width 654 height 127
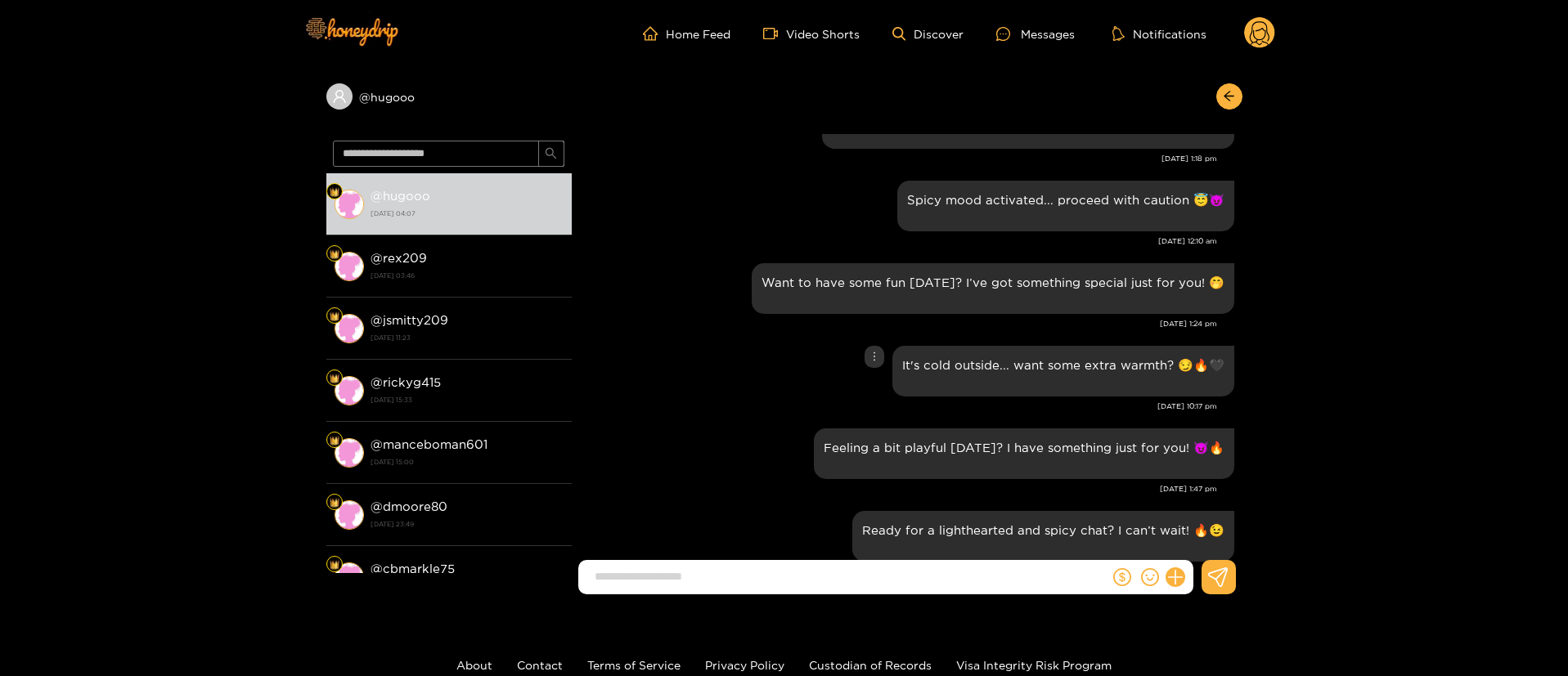
scroll to position [3433, 0]
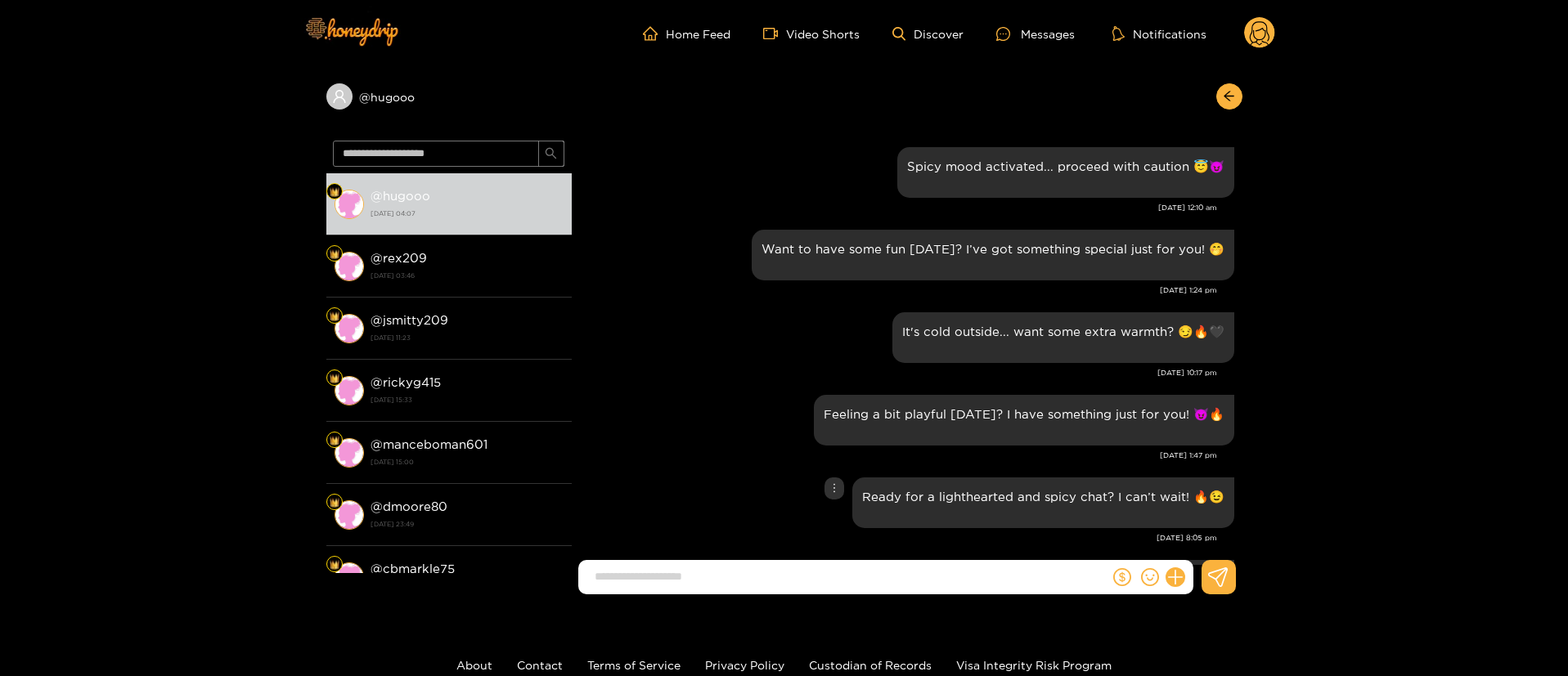
click at [662, 473] on div "Ready for a lighthearted and spicy chat? I can’t wait! 🔥😉" at bounding box center [907, 502] width 654 height 58
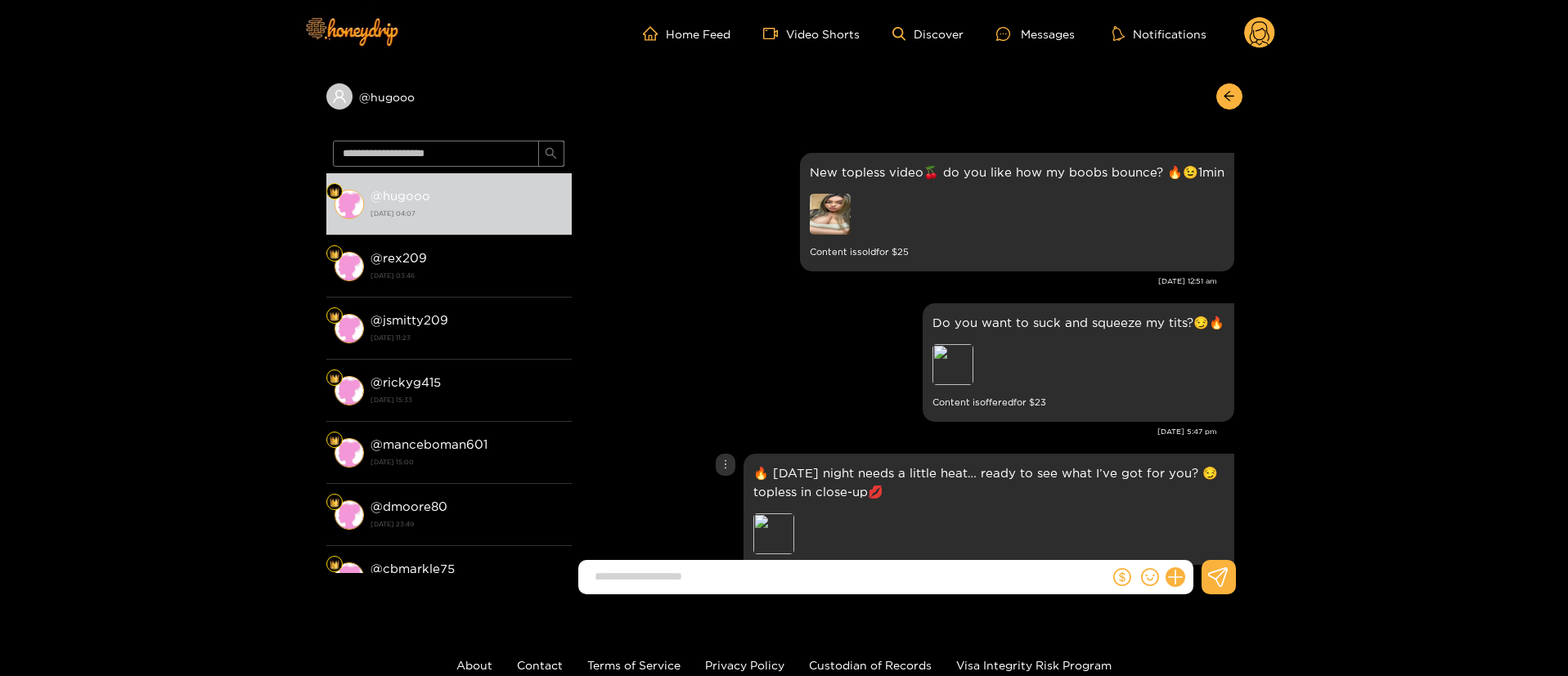
scroll to position [6376, 0]
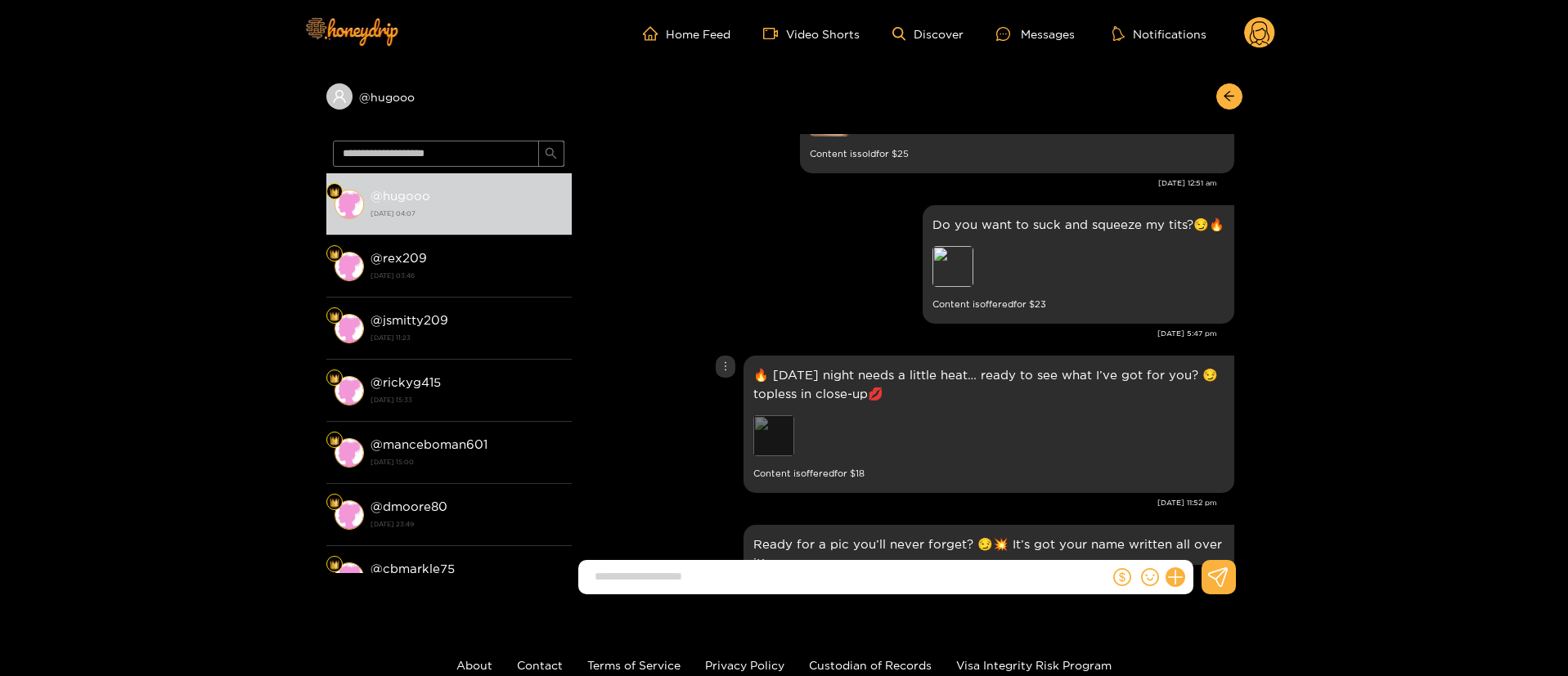
click at [789, 415] on div "Preview" at bounding box center [773, 435] width 40 height 40
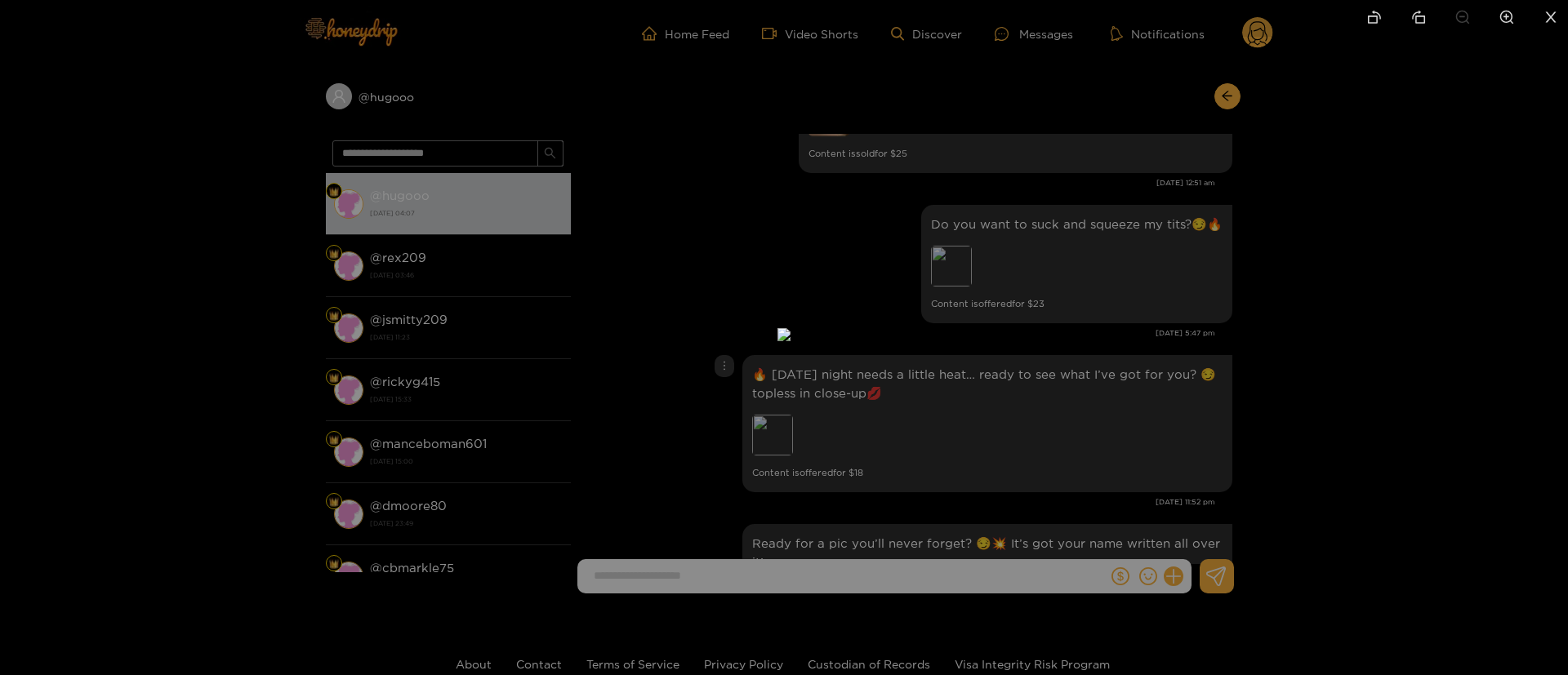
click at [1245, 320] on div at bounding box center [784, 338] width 1568 height 675
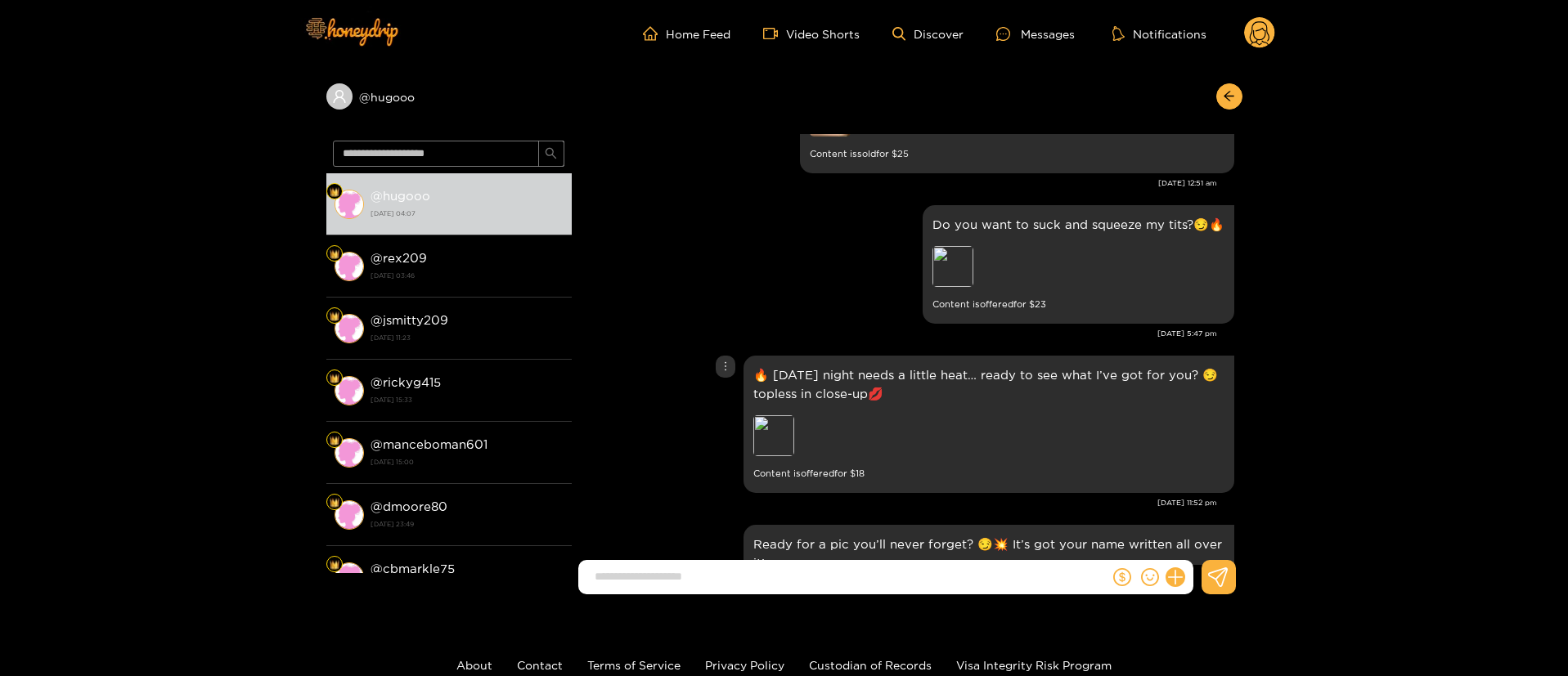
click at [663, 351] on div "🔥 This Monday night needs a little heat… ready to see what I’ve got for you? 😏t…" at bounding box center [907, 424] width 654 height 146
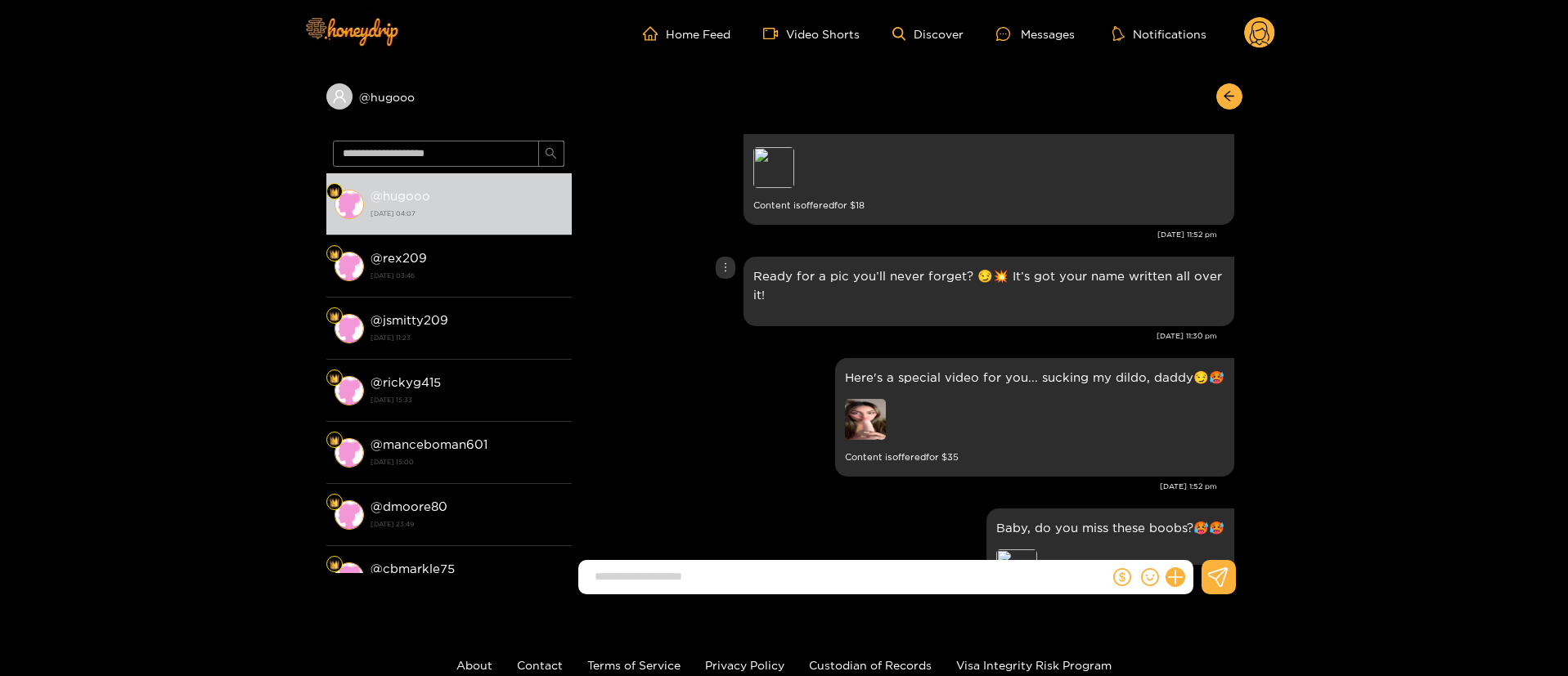
scroll to position [6768, 0]
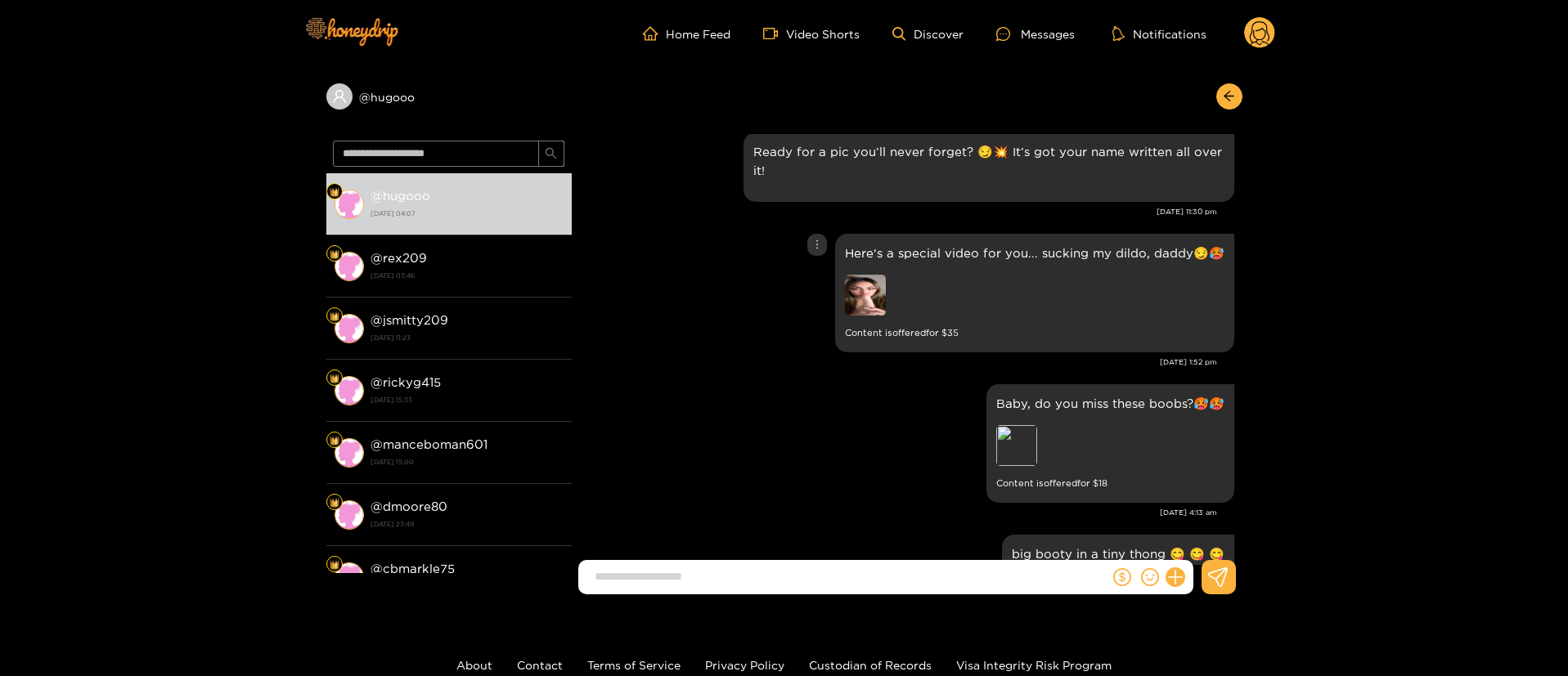
click at [825, 234] on div at bounding box center [818, 245] width 20 height 22
click at [837, 285] on div "Here's a special video for you... sucking my dildo, daddy😏🥵 Content is offered …" at bounding box center [907, 293] width 654 height 127
click at [865, 284] on img at bounding box center [865, 295] width 40 height 40
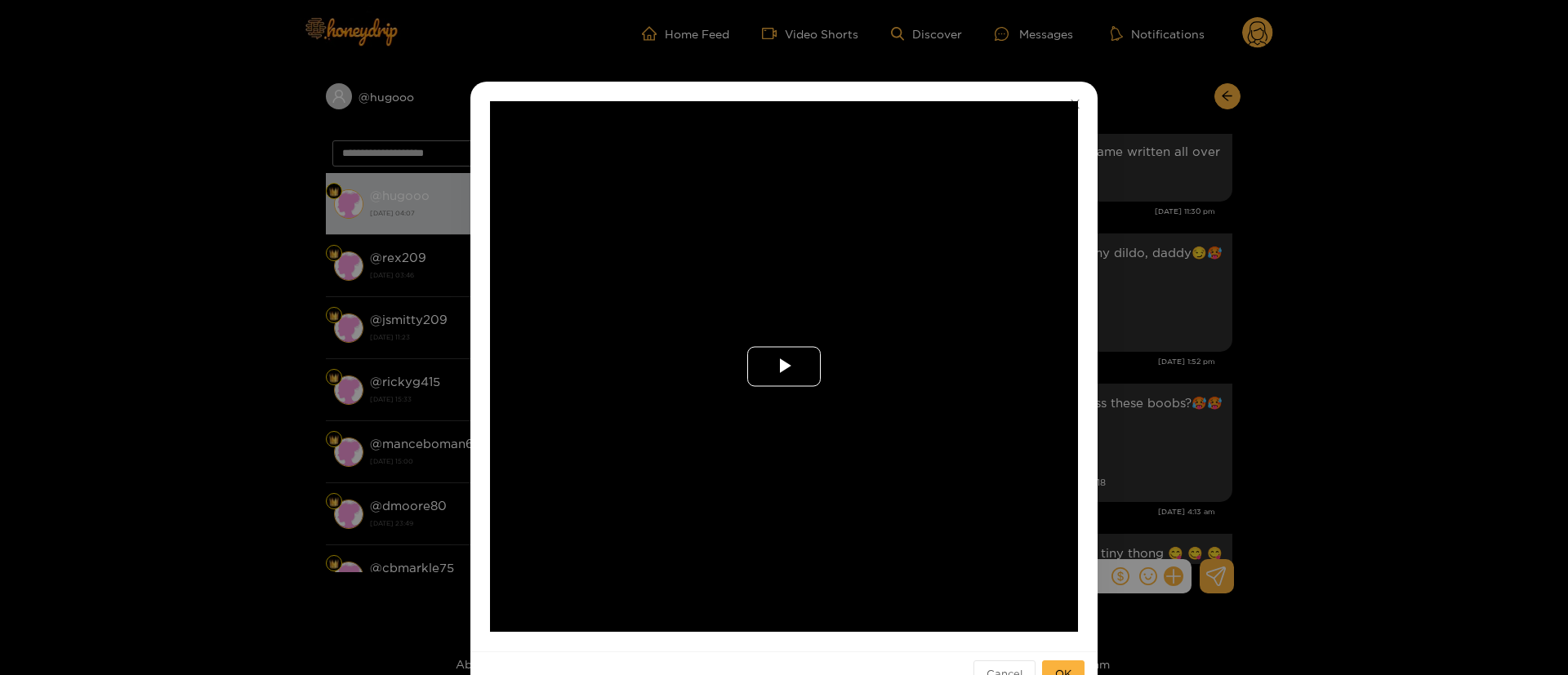
click at [784, 366] on span "Video Player" at bounding box center [784, 366] width 0 height 0
click at [1149, 311] on div "**********" at bounding box center [784, 338] width 1568 height 675
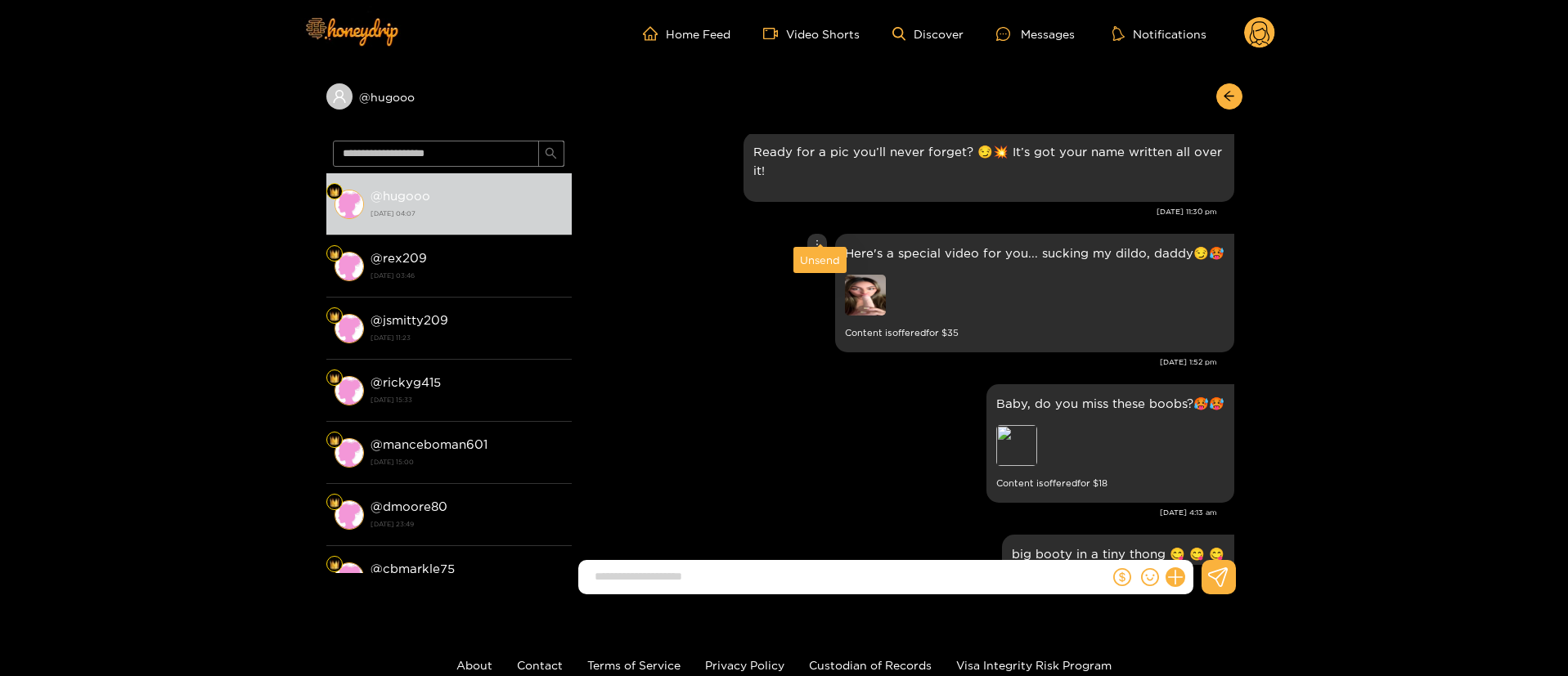
click at [815, 239] on icon "more" at bounding box center [817, 245] width 12 height 12
click at [826, 235] on div at bounding box center [818, 245] width 20 height 22
click at [820, 257] on div "Unsend" at bounding box center [820, 260] width 40 height 16
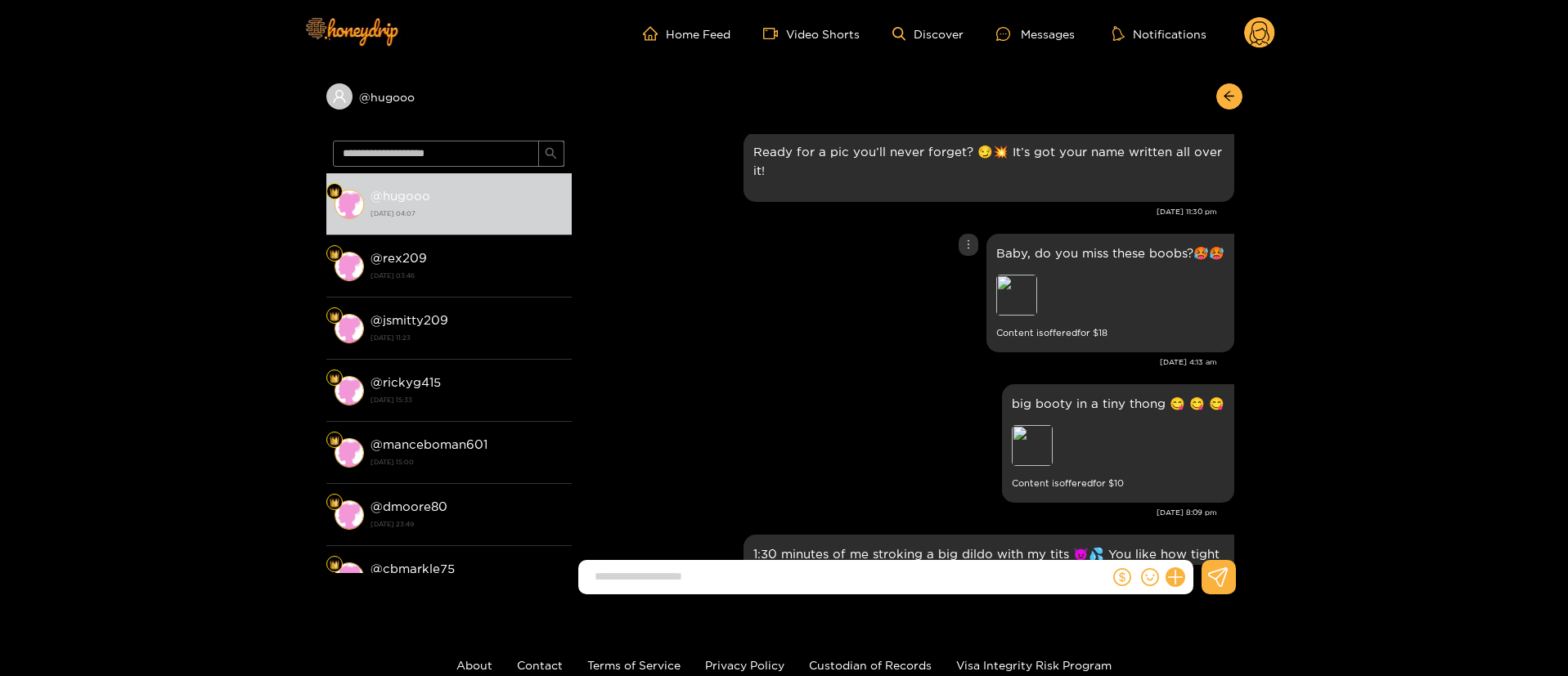
click at [787, 316] on div "Baby, do you miss these boobs?🥵🥵 Preview Content is offered for $ 18" at bounding box center [907, 293] width 654 height 127
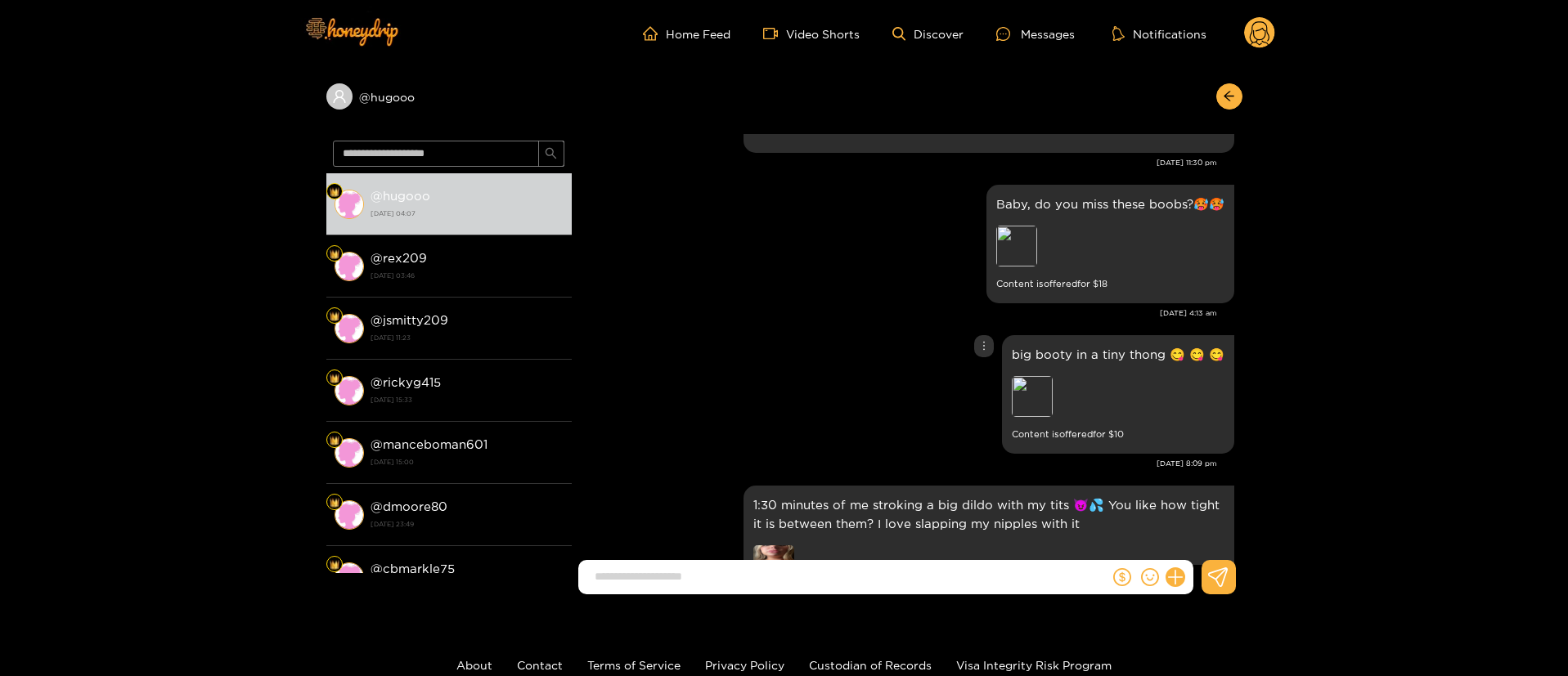
scroll to position [7014, 0]
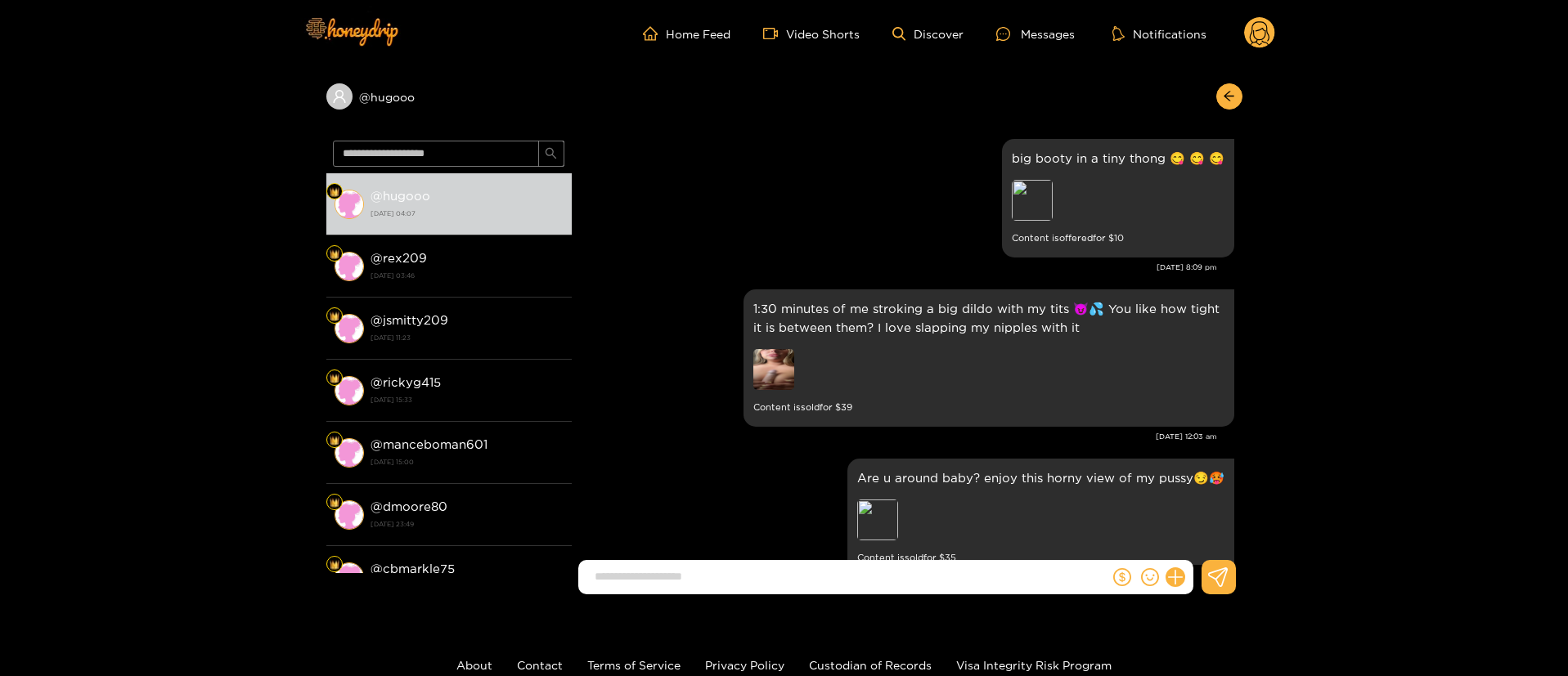
click at [730, 492] on div "Are u around baby? enjoy this horny view of my pussy😏🥵 Preview Content is sold …" at bounding box center [907, 518] width 654 height 127
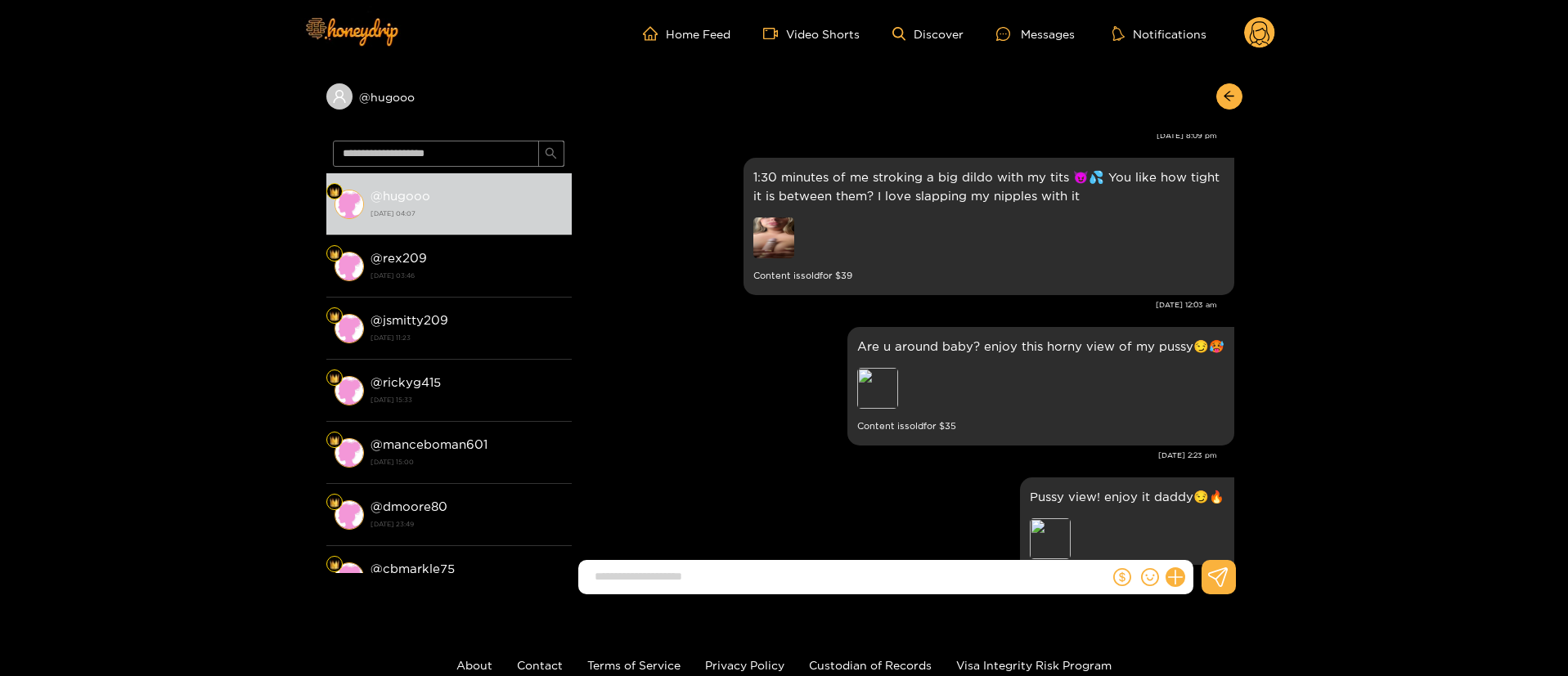
scroll to position [7209, 0]
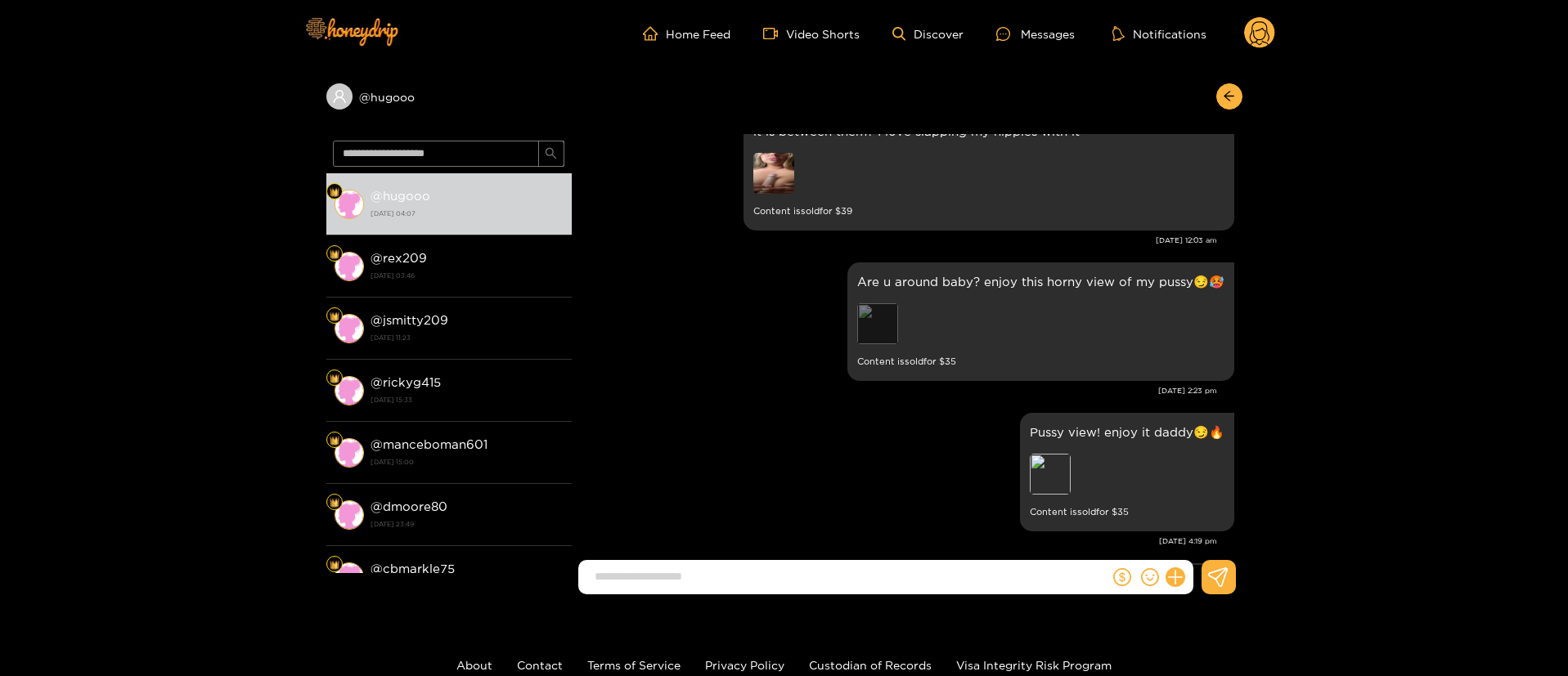
click at [872, 315] on div "Preview" at bounding box center [877, 323] width 40 height 40
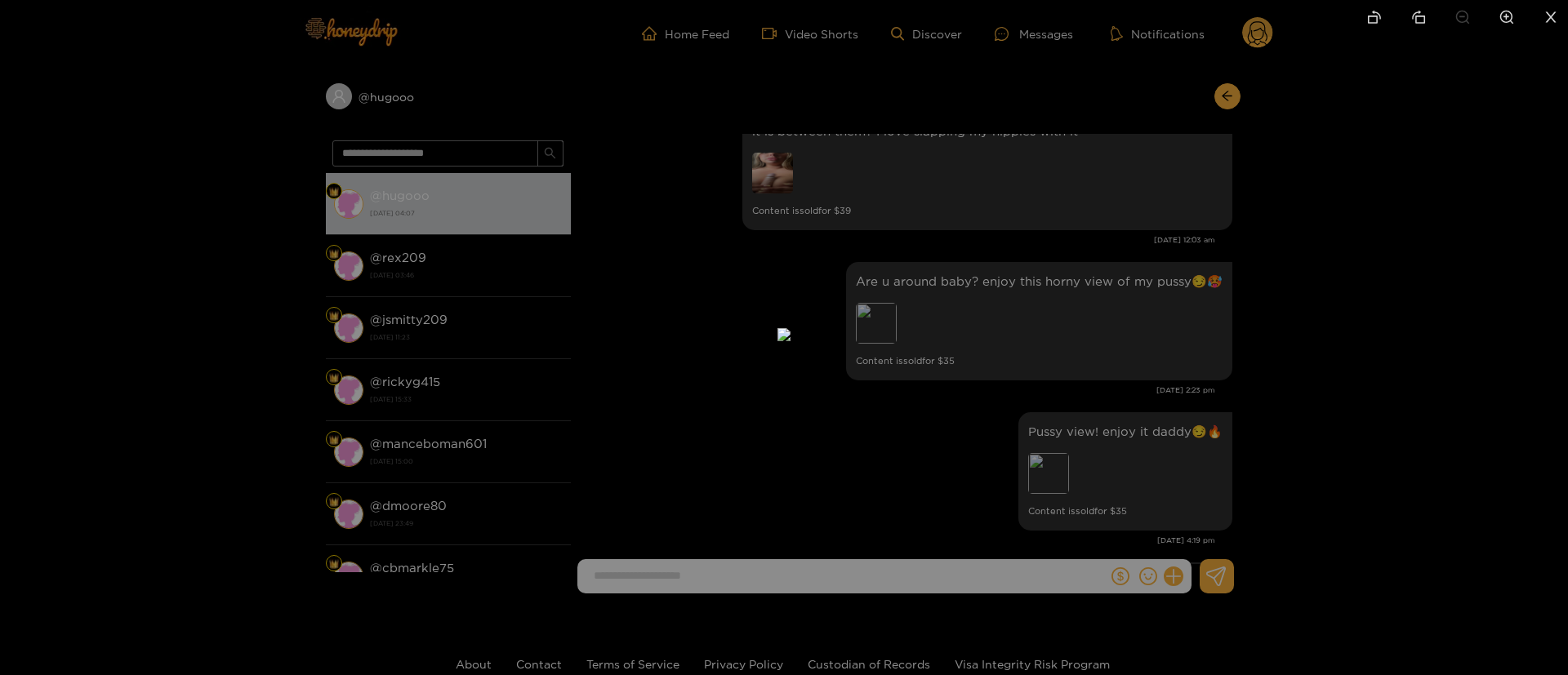
click at [1184, 285] on div at bounding box center [784, 338] width 1568 height 675
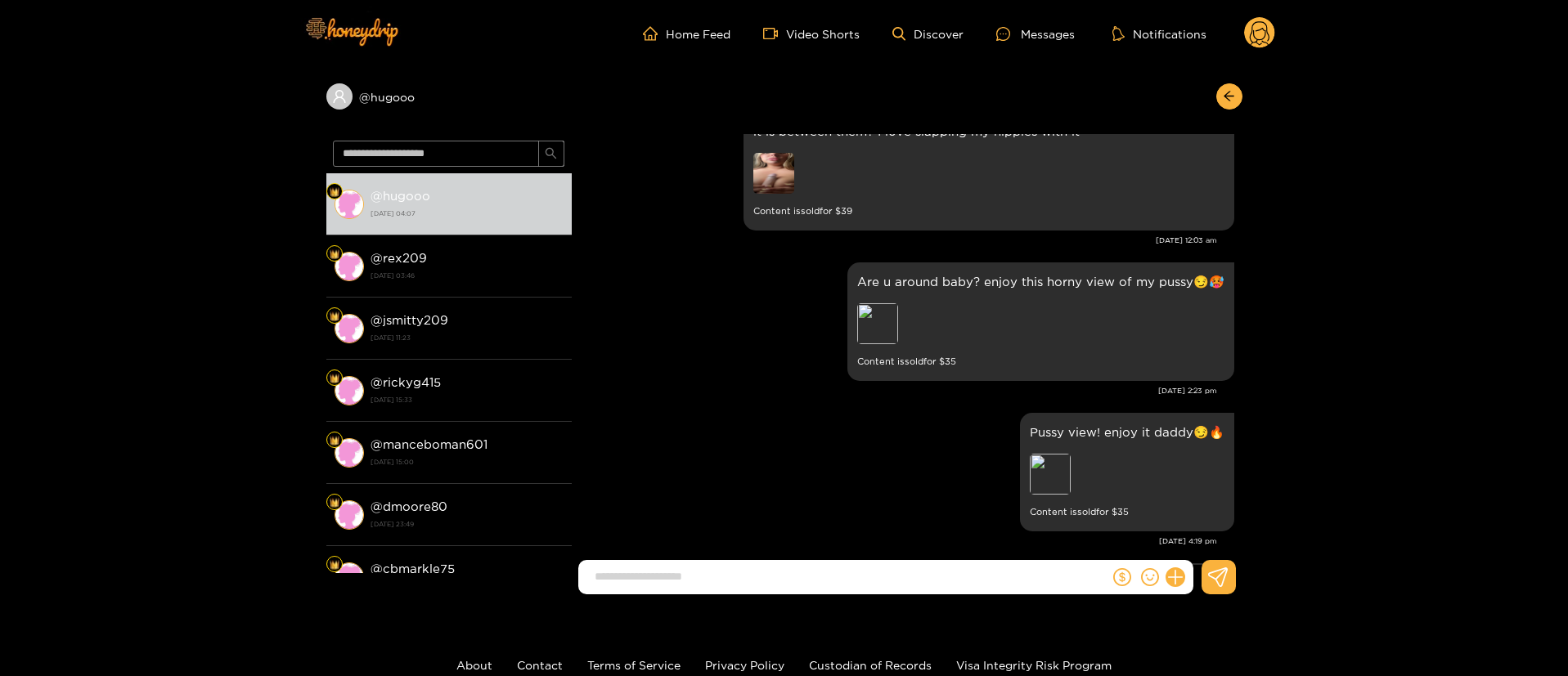
click at [897, 387] on div "Are u around baby? enjoy this horny view of my pussy😏🥵 Preview Content is sold …" at bounding box center [907, 333] width 654 height 150
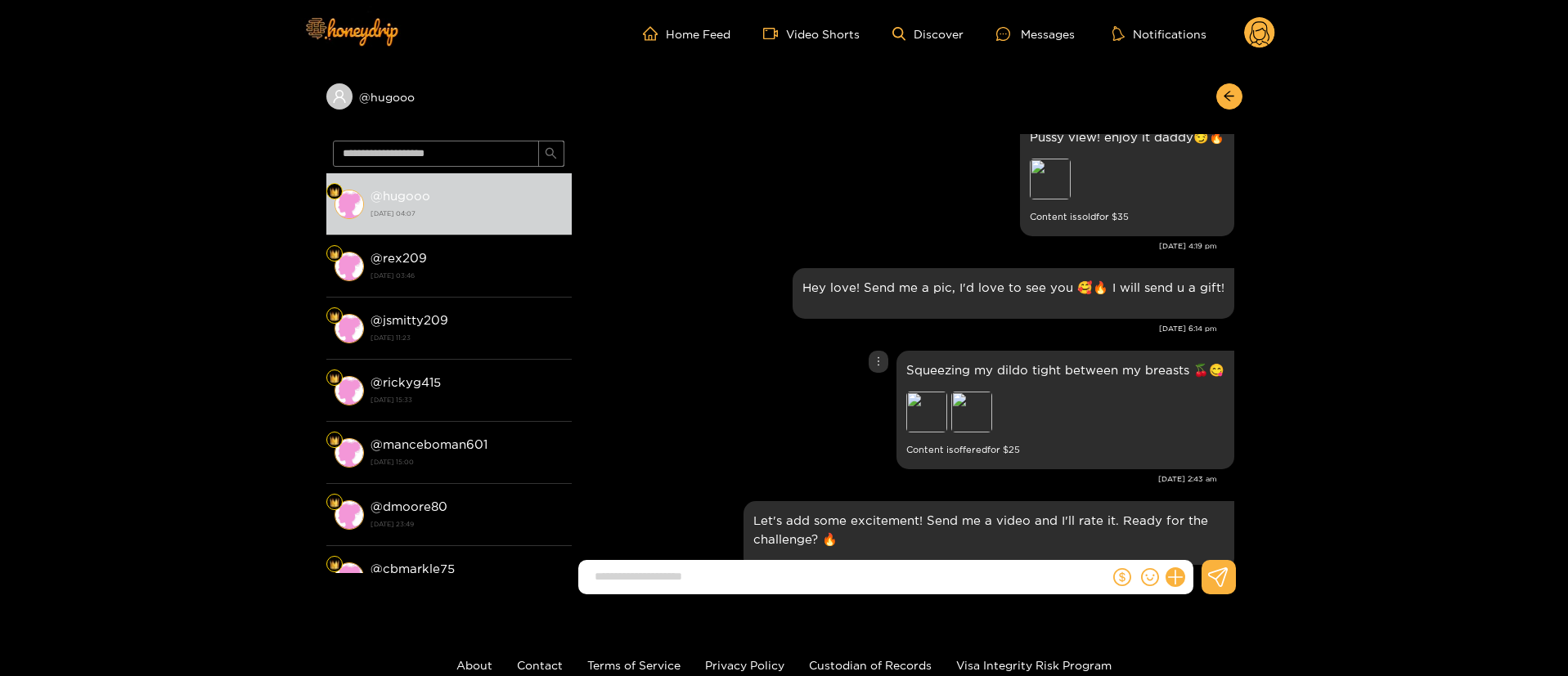
scroll to position [7651, 0]
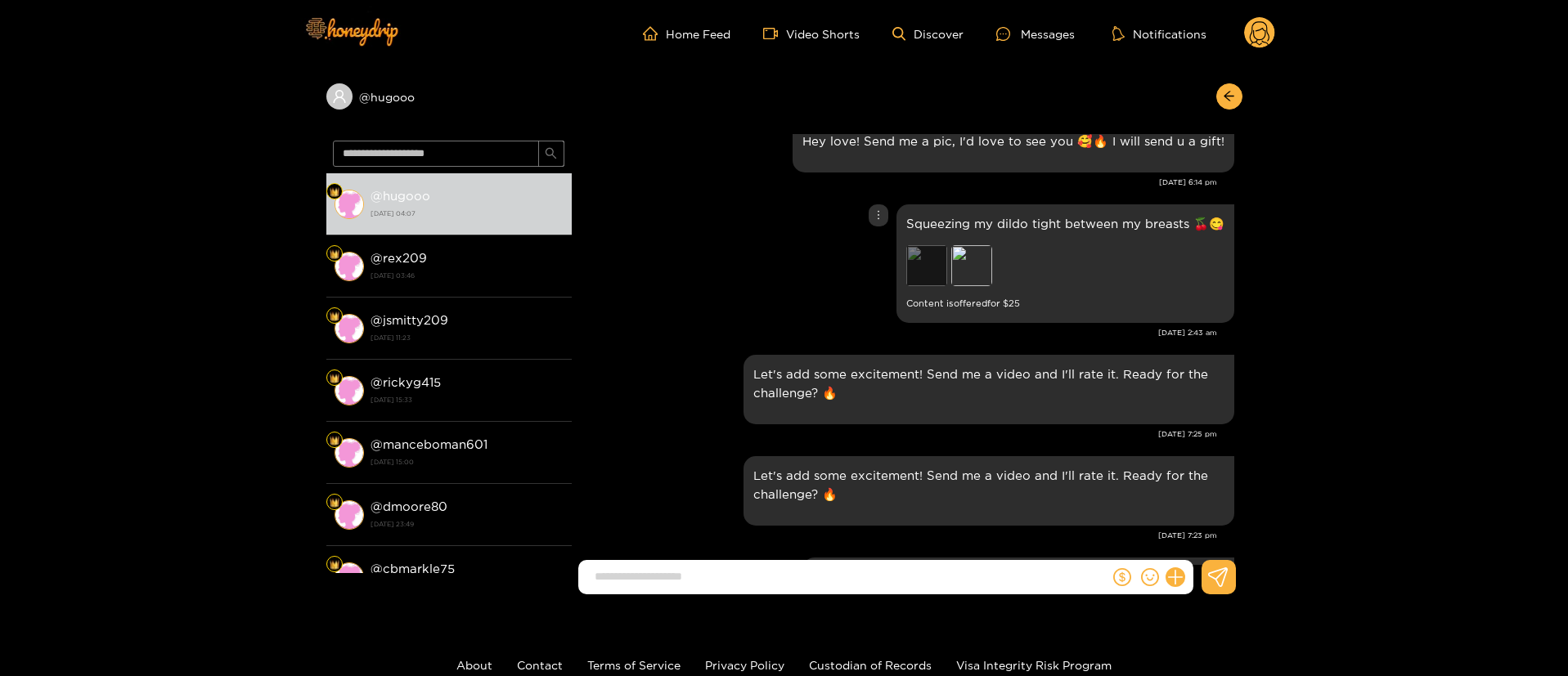
click at [926, 253] on div "Preview" at bounding box center [927, 265] width 40 height 40
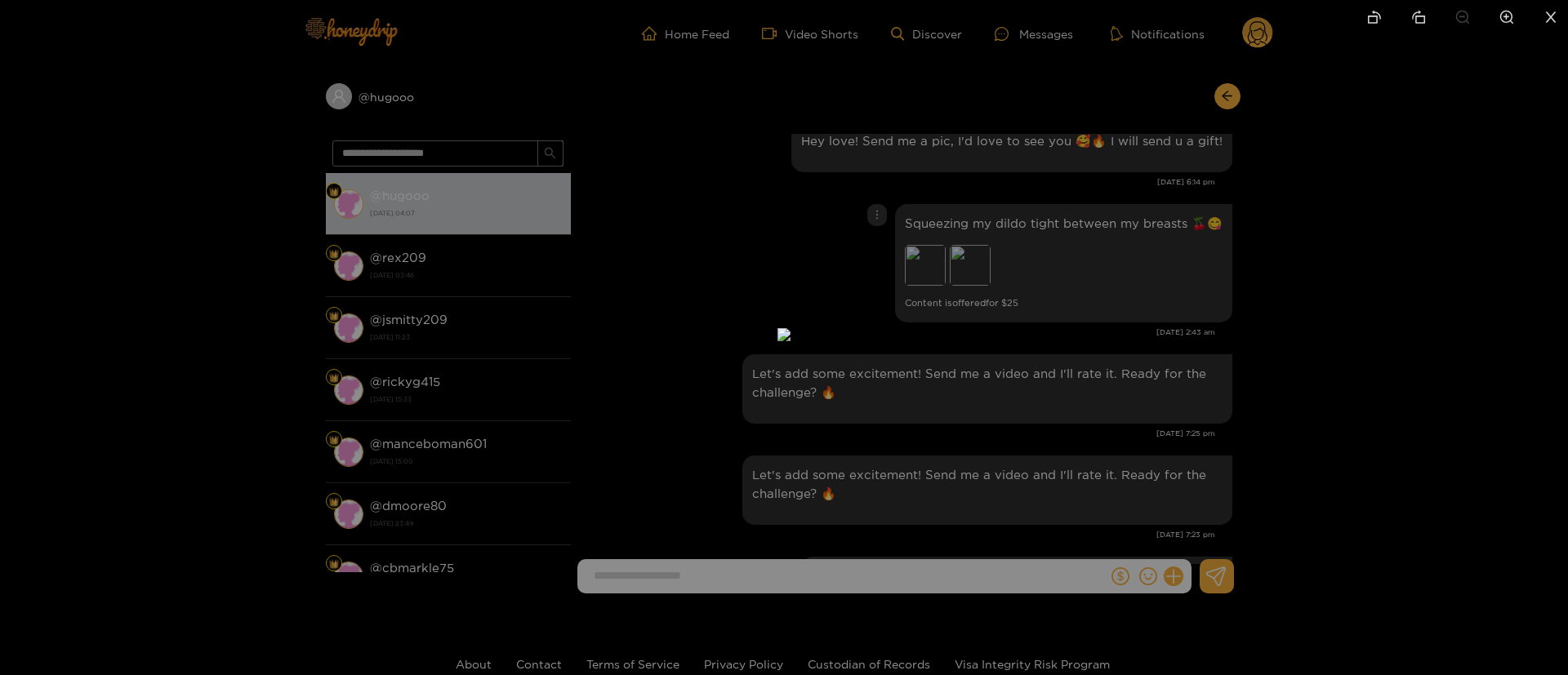
drag, startPoint x: 1023, startPoint y: 289, endPoint x: 985, endPoint y: 251, distance: 53.7
click at [985, 251] on div at bounding box center [784, 338] width 1568 height 675
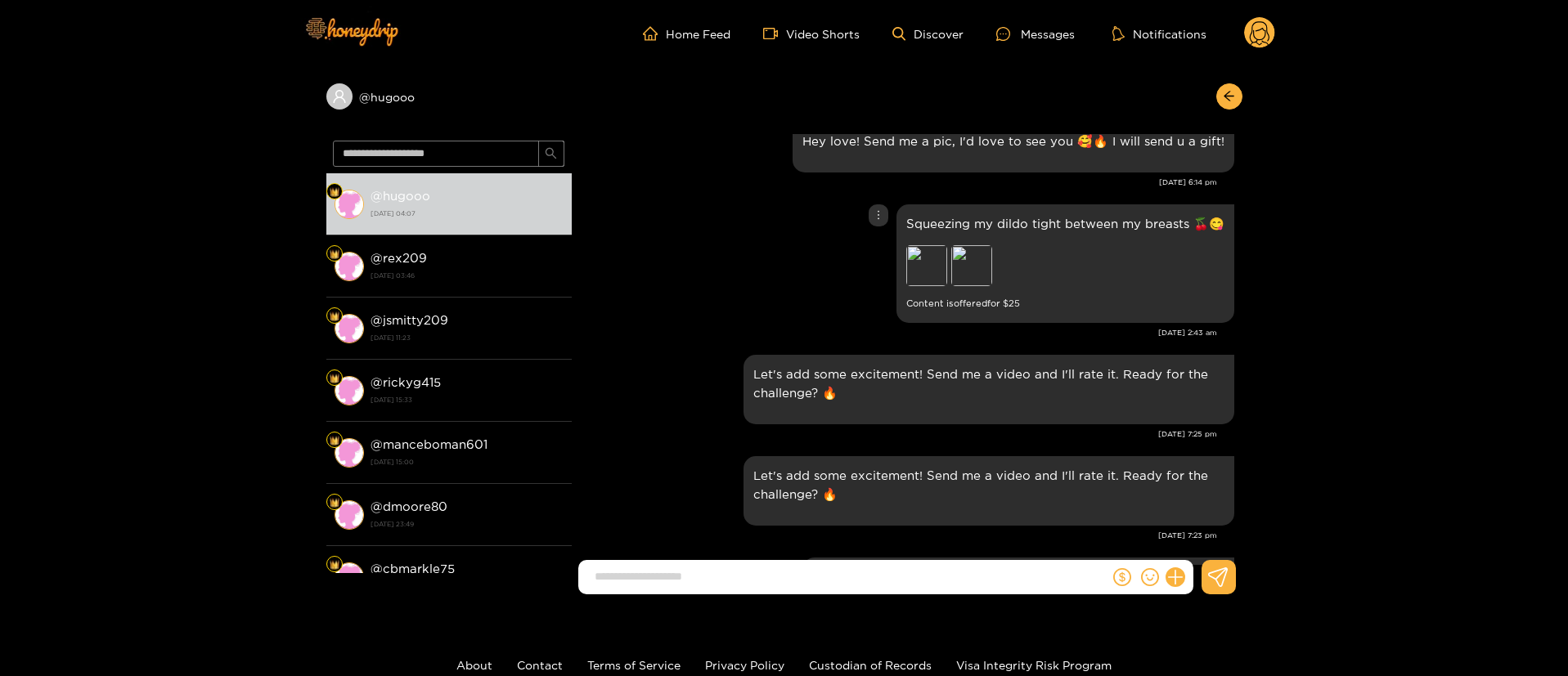
click at [987, 252] on div "Preview" at bounding box center [972, 265] width 40 height 40
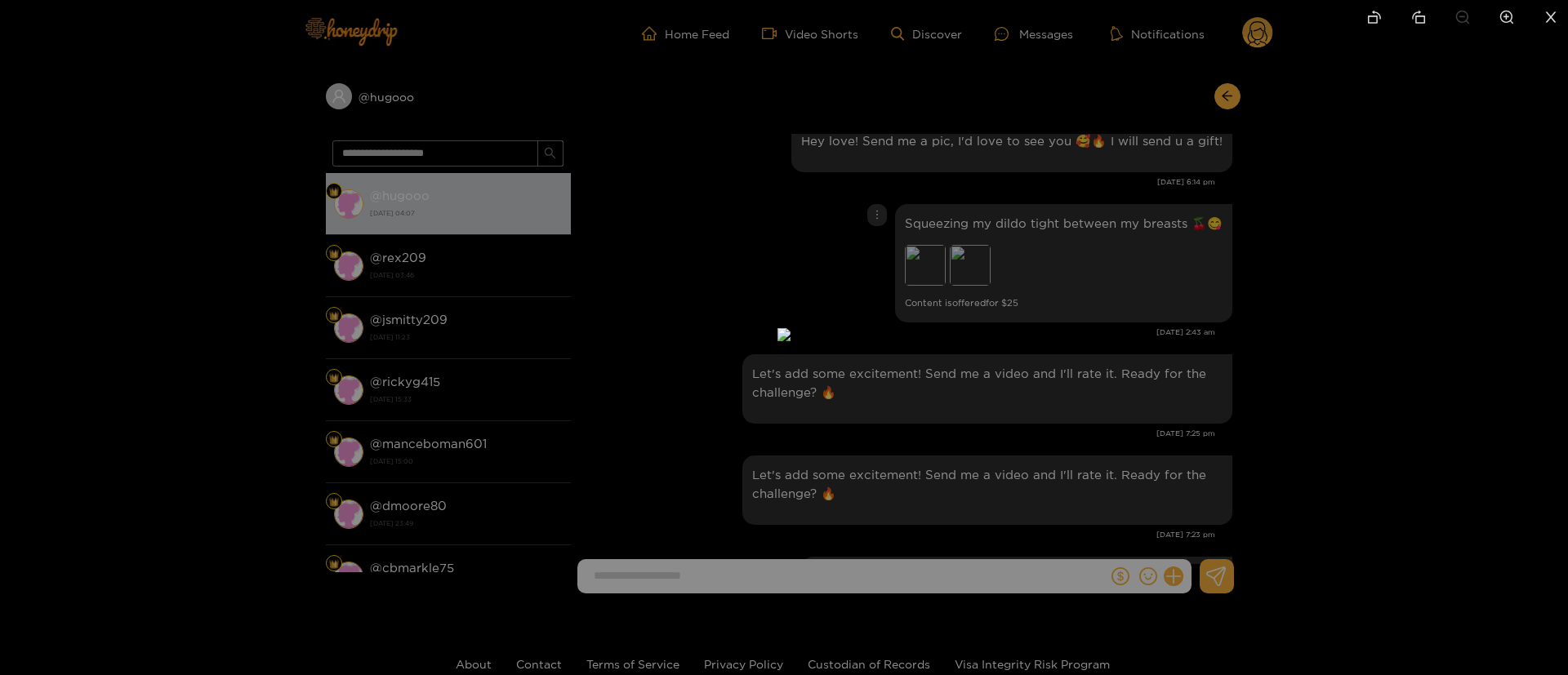
click at [1067, 235] on div at bounding box center [784, 338] width 1568 height 675
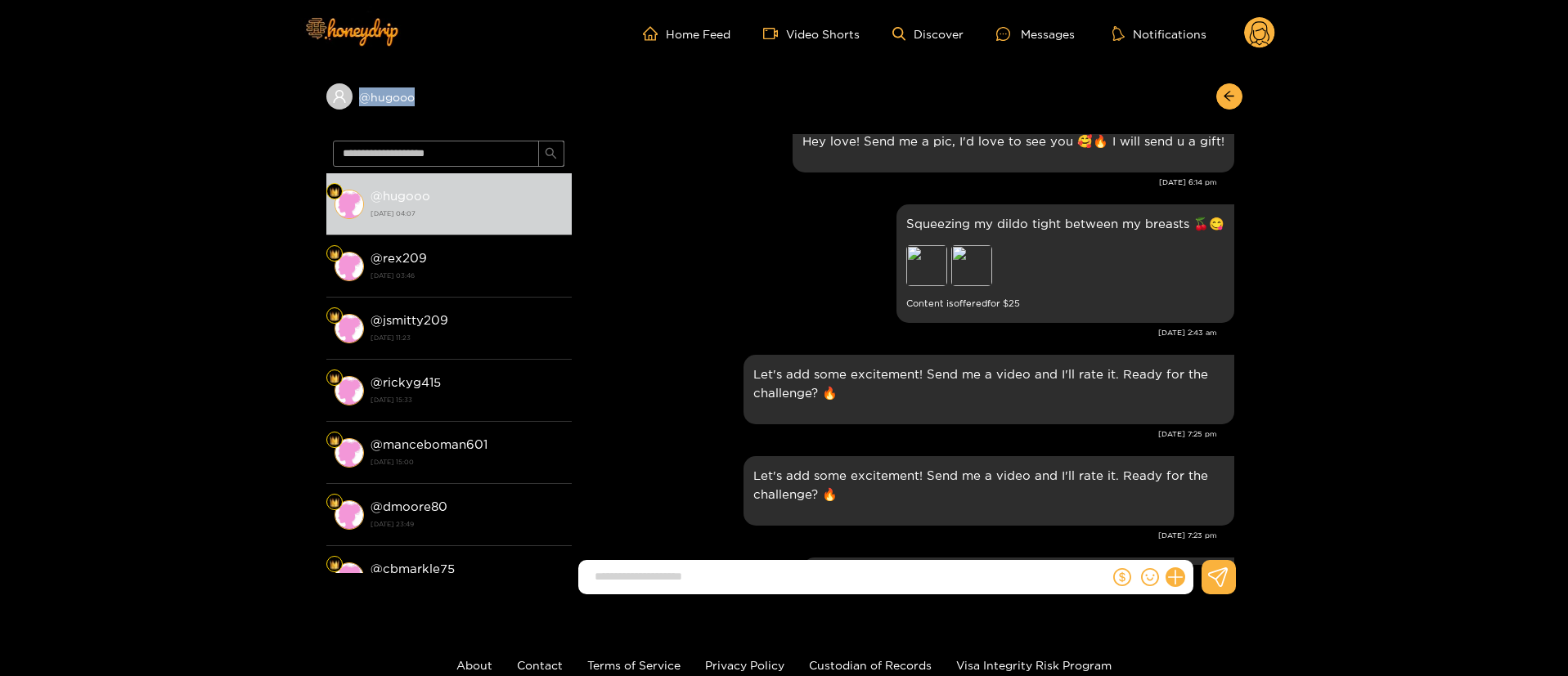
drag, startPoint x: 537, startPoint y: 95, endPoint x: 284, endPoint y: 103, distance: 253.1
click at [284, 103] on div "@ hugooo @ hugooo 4 October 2025 04:07 @ rex209 3 October 2025 03:46 @ jsmitty2…" at bounding box center [784, 337] width 1568 height 540
copy div "@ hugooo"
click at [880, 209] on icon "more" at bounding box center [878, 215] width 12 height 12
click at [878, 227] on div "Unsend" at bounding box center [877, 230] width 40 height 16
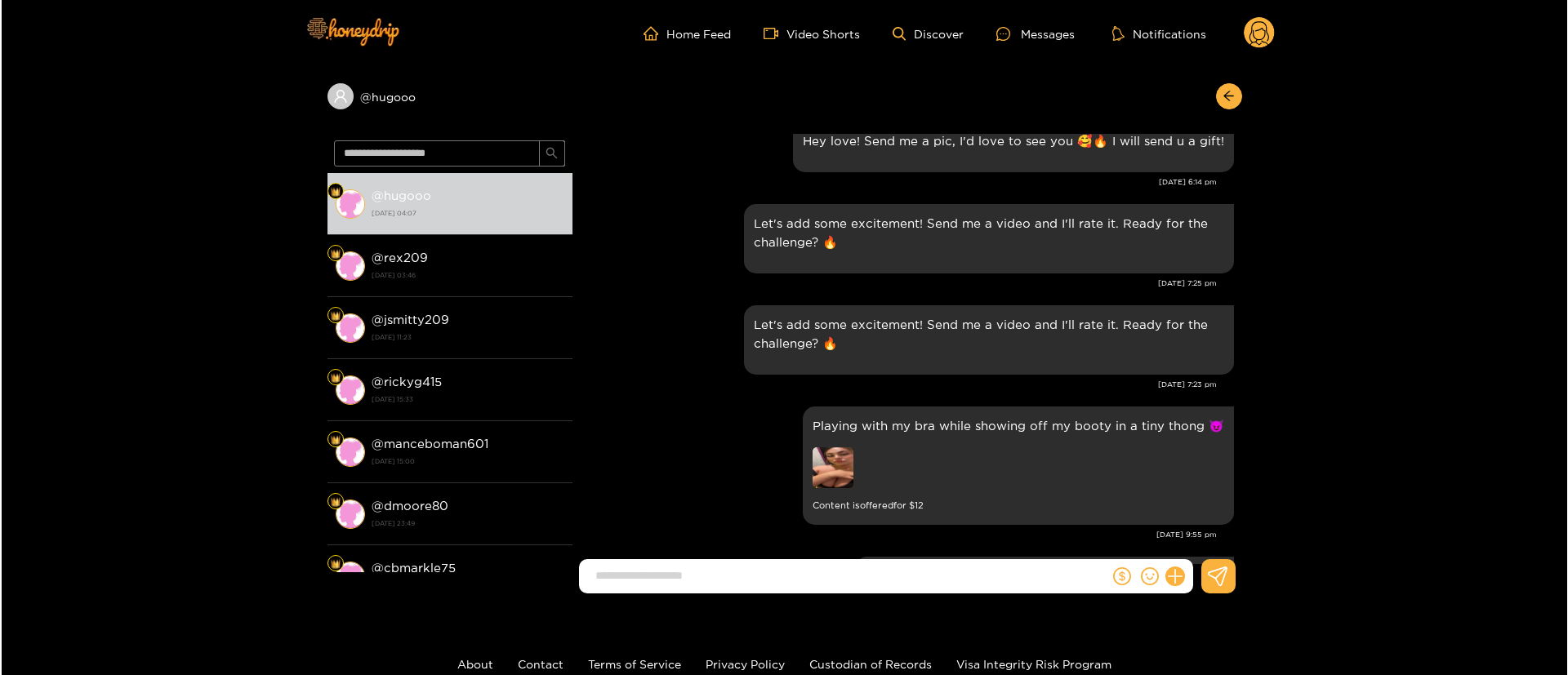
scroll to position [9303, 0]
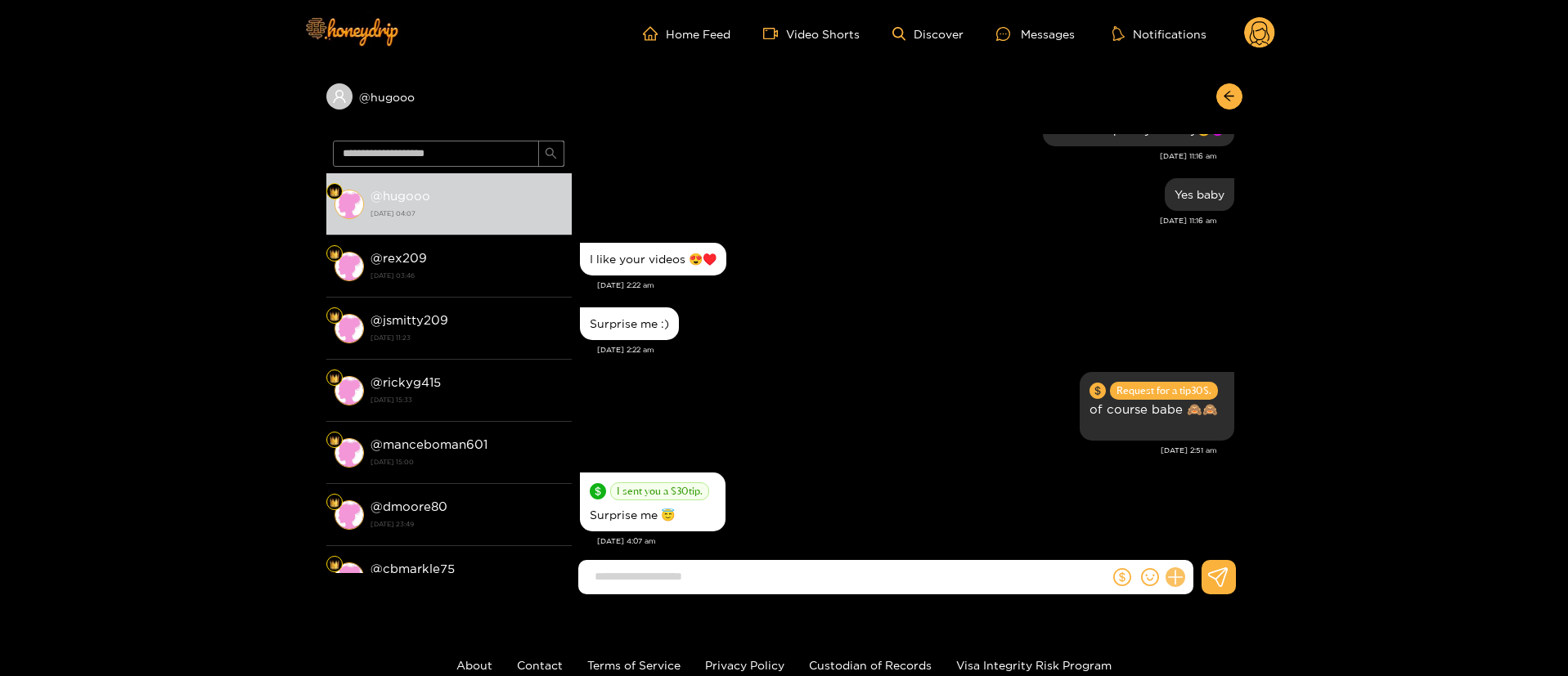
click at [1180, 581] on icon at bounding box center [1175, 577] width 19 height 19
click at [1206, 547] on button at bounding box center [1206, 537] width 58 height 37
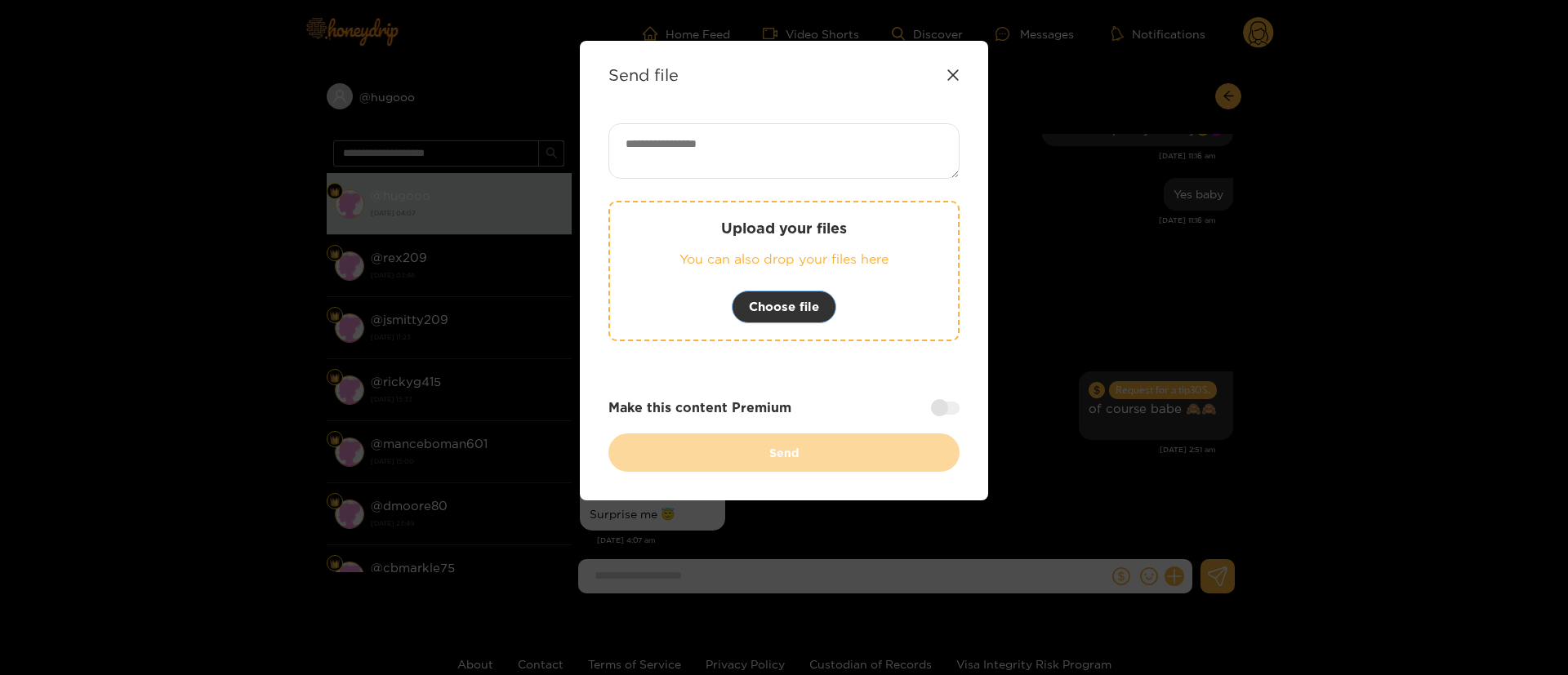
click at [816, 298] on span "Choose file" at bounding box center [784, 307] width 70 height 20
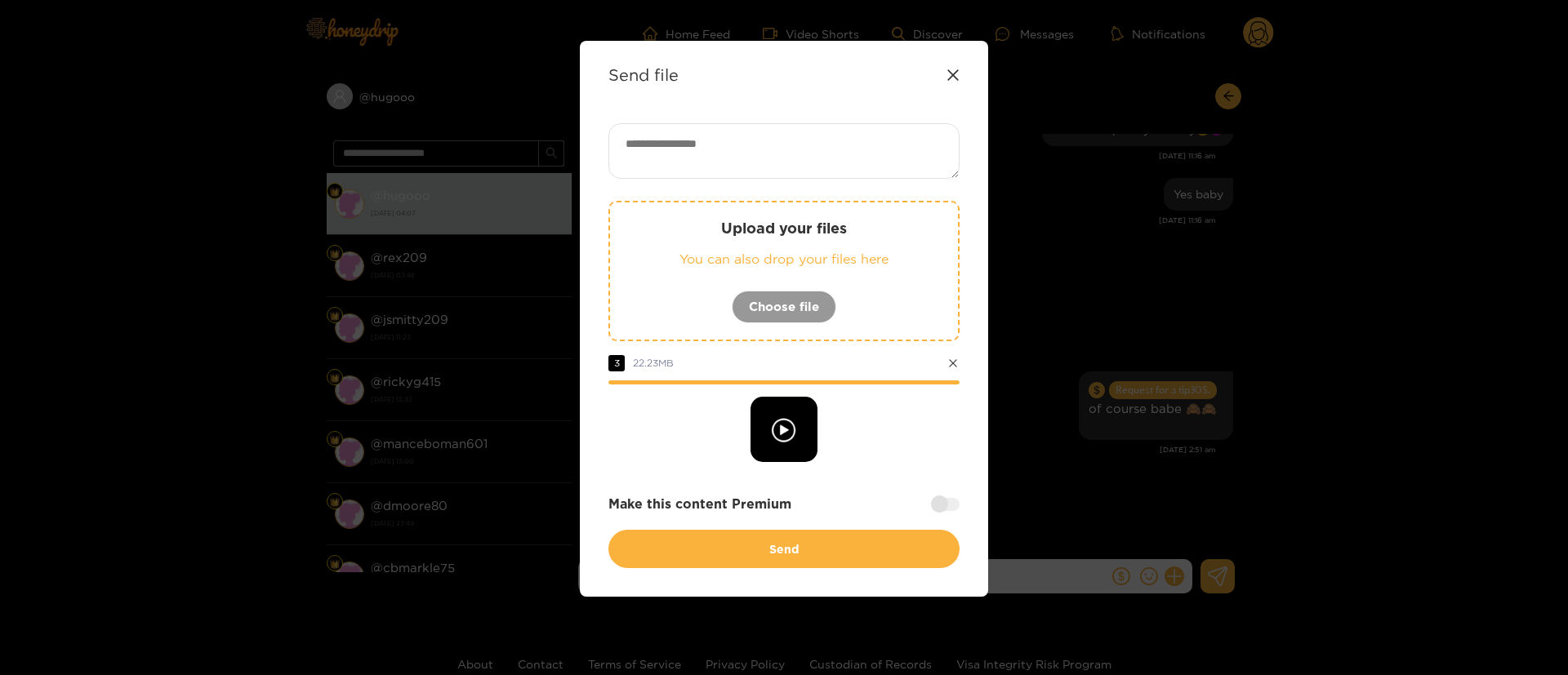
click at [887, 465] on div "Upload your files You can also drop your files here Choose file 3 22.23 MB Make…" at bounding box center [783, 346] width 351 height 445
click at [758, 155] on textarea at bounding box center [783, 151] width 351 height 56
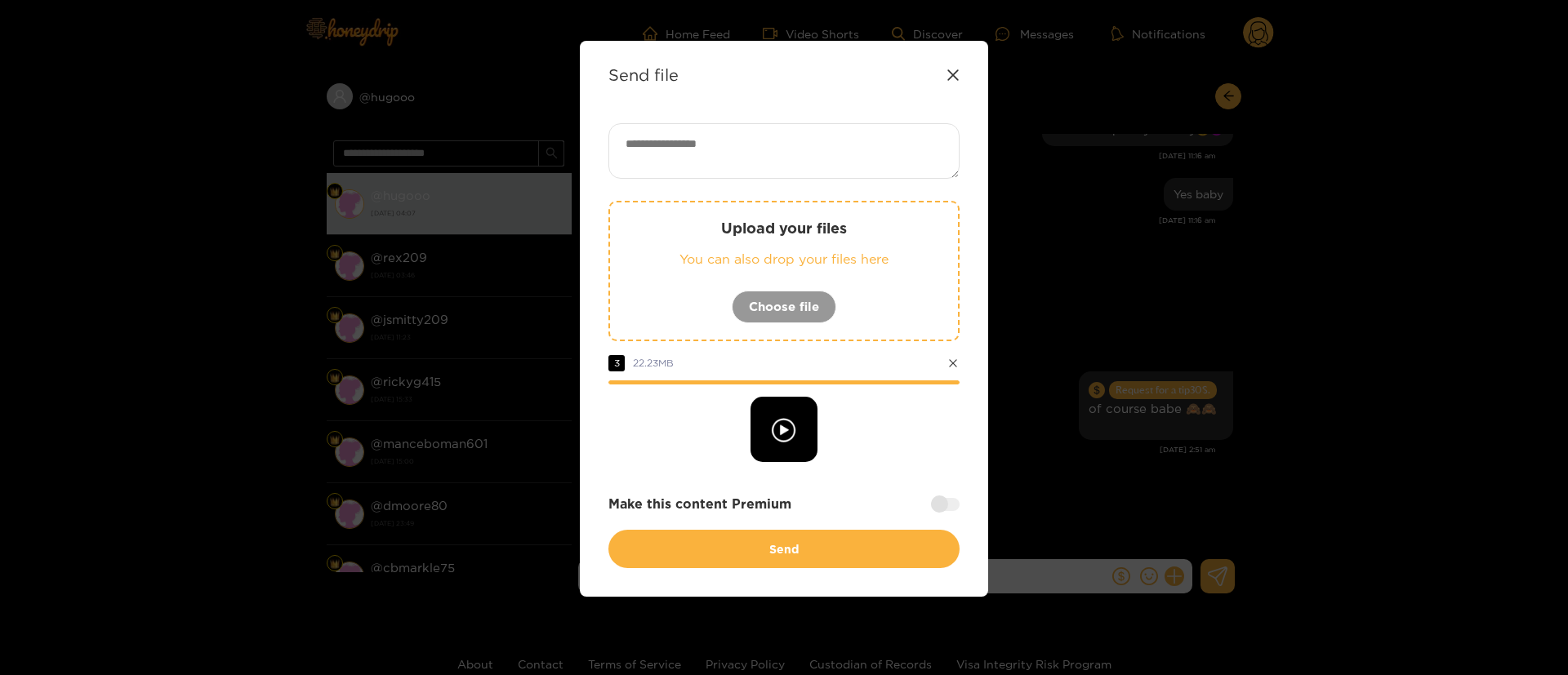
click at [871, 157] on textarea at bounding box center [783, 151] width 351 height 56
paste textarea "****"
type textarea "****"
click at [915, 463] on div "**** Upload your files You can also drop your files here Choose file 3 22.23 MB…" at bounding box center [783, 346] width 351 height 445
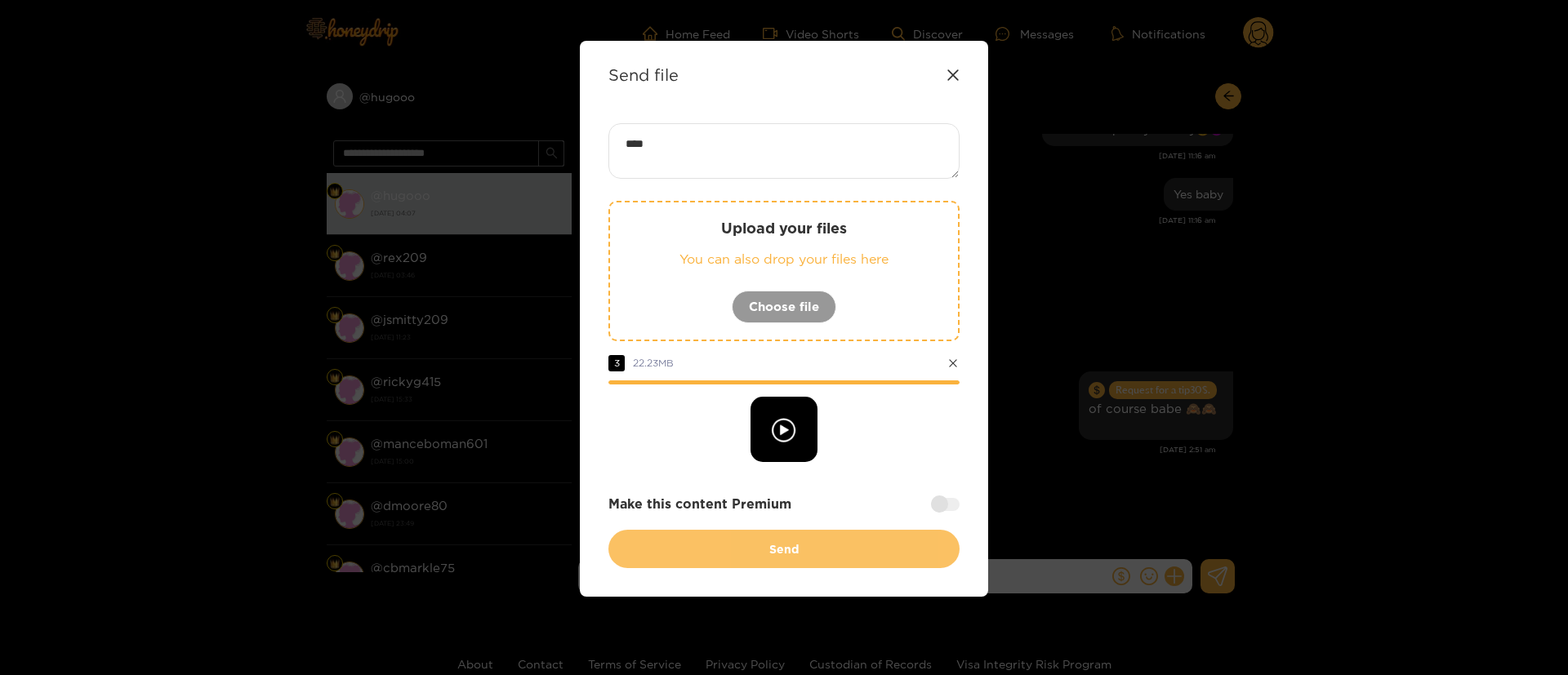
click at [819, 539] on button "Send" at bounding box center [783, 548] width 351 height 39
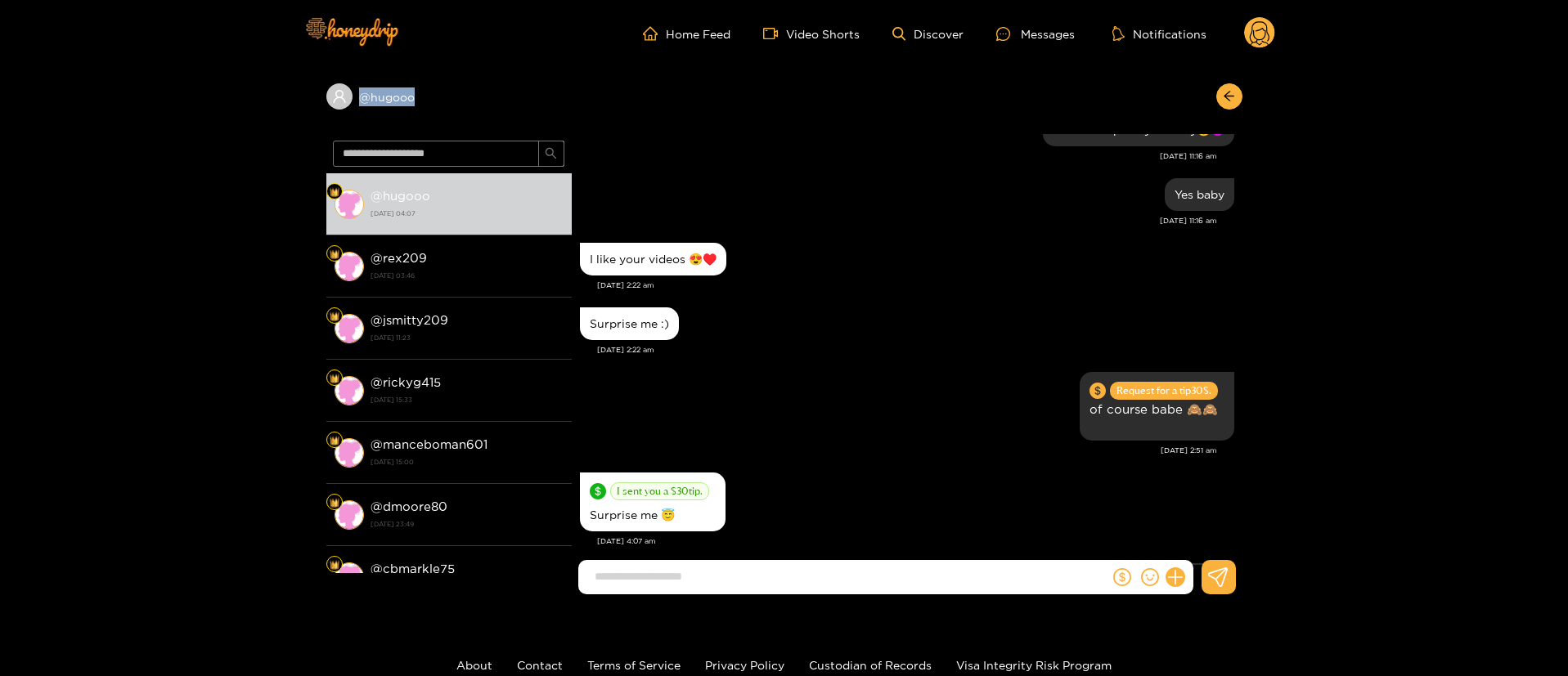
drag, startPoint x: 470, startPoint y: 96, endPoint x: 318, endPoint y: 108, distance: 152.5
click at [318, 108] on div "@ hugooo @ hugooo 4 October 2025 04:07 @ rex209 3 October 2025 03:46 @ jsmitty2…" at bounding box center [784, 337] width 1568 height 540
copy div "@ hugooo"
click at [1259, 36] on circle at bounding box center [1259, 32] width 31 height 31
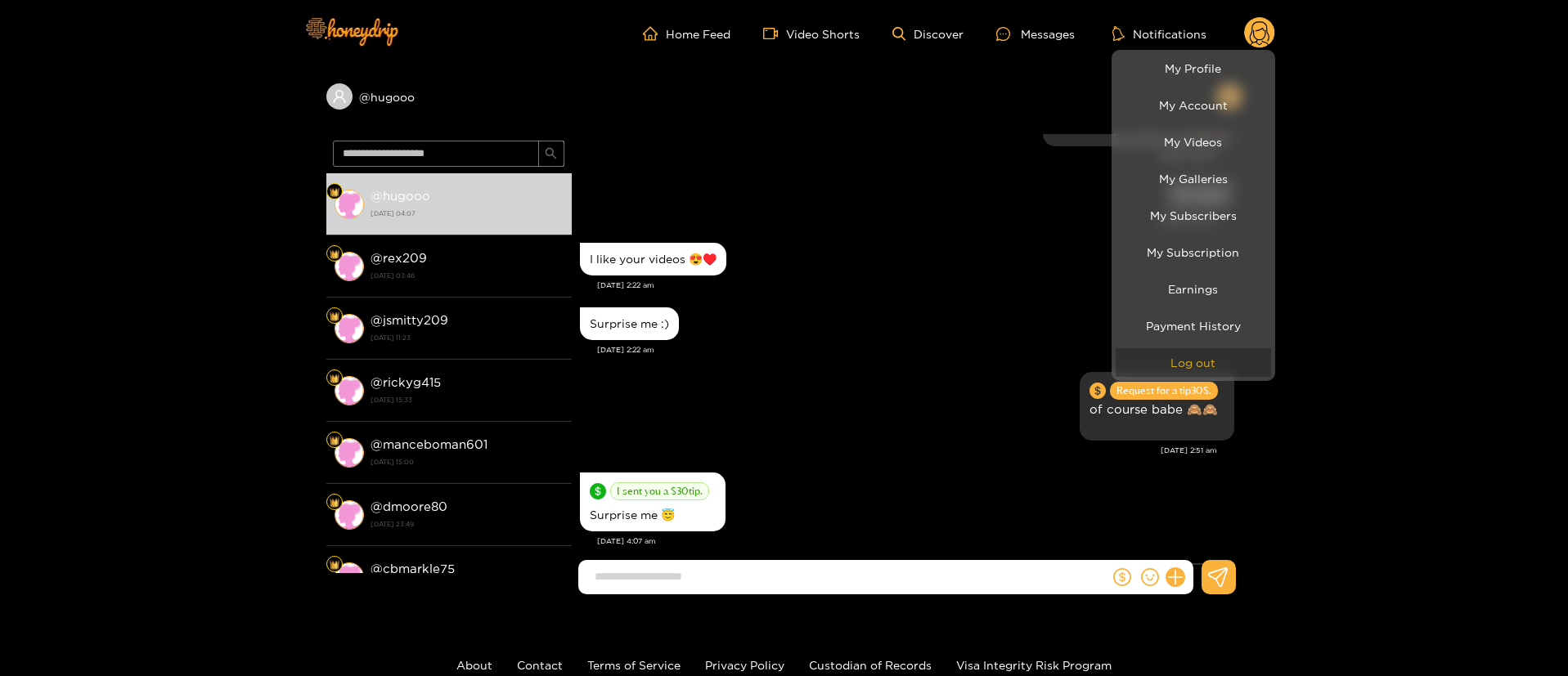
click at [1194, 360] on button "Log out" at bounding box center [1193, 362] width 156 height 29
